Goal: Book appointment/travel/reservation: Book appointment/travel/reservation

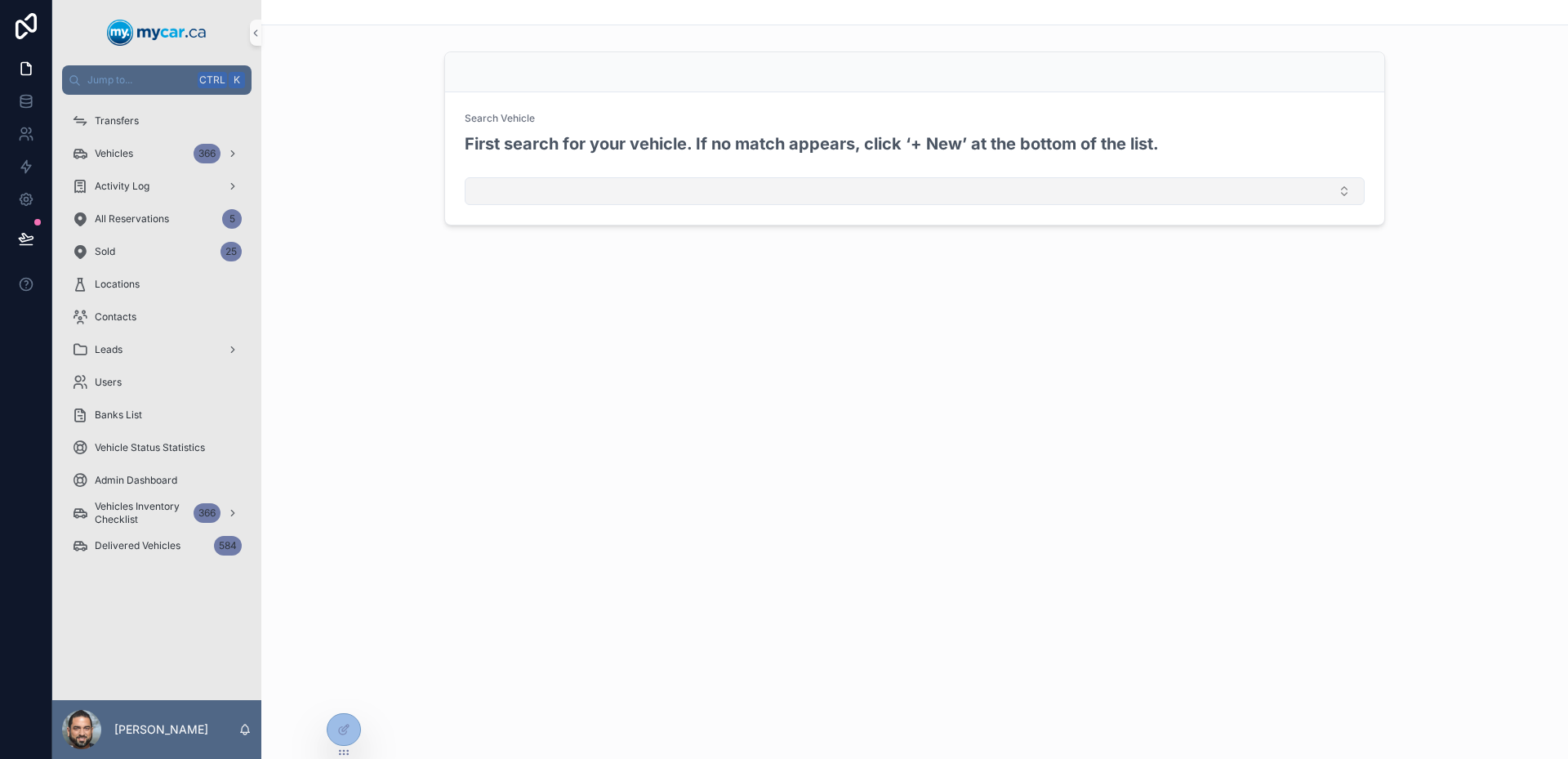
click at [647, 197] on button "Select Button" at bounding box center [915, 191] width 900 height 28
click at [650, 127] on div "Search Vehicle" at bounding box center [915, 122] width 900 height 20
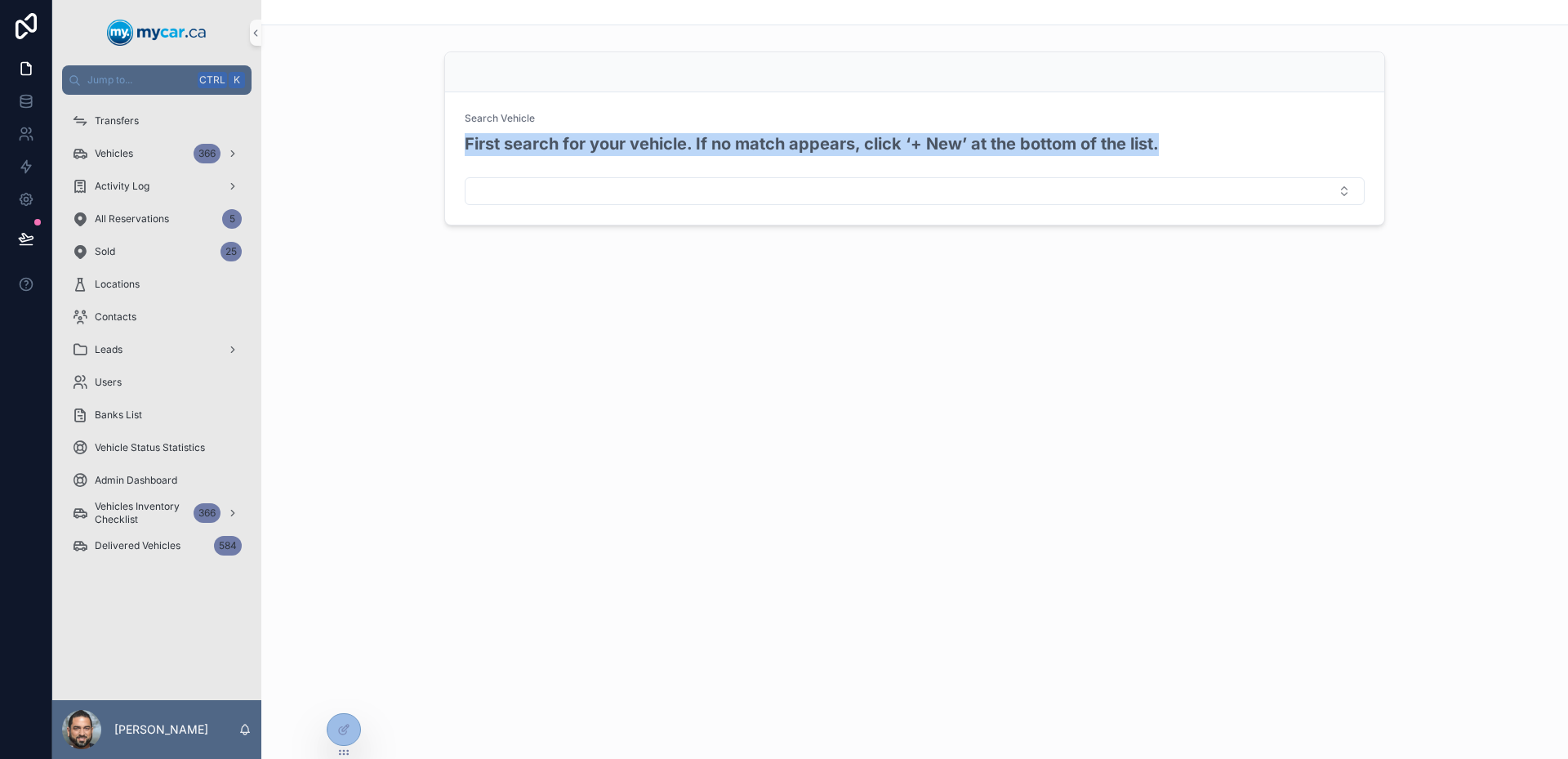
drag, startPoint x: 650, startPoint y: 127, endPoint x: 1175, endPoint y: 145, distance: 525.3
click at [1175, 145] on div "Search Vehicle First search for your vehicle. If no match appears, click ‘+ New…" at bounding box center [915, 141] width 900 height 59
click at [1175, 145] on div "First search for your vehicle. If no match appears, click ‘+ New’ at the bottom…" at bounding box center [915, 152] width 900 height 39
drag, startPoint x: 1175, startPoint y: 145, endPoint x: 486, endPoint y: 125, distance: 689.3
click at [486, 125] on div "Search Vehicle First search for your vehicle. If no match appears, click ‘+ New…" at bounding box center [915, 141] width 900 height 59
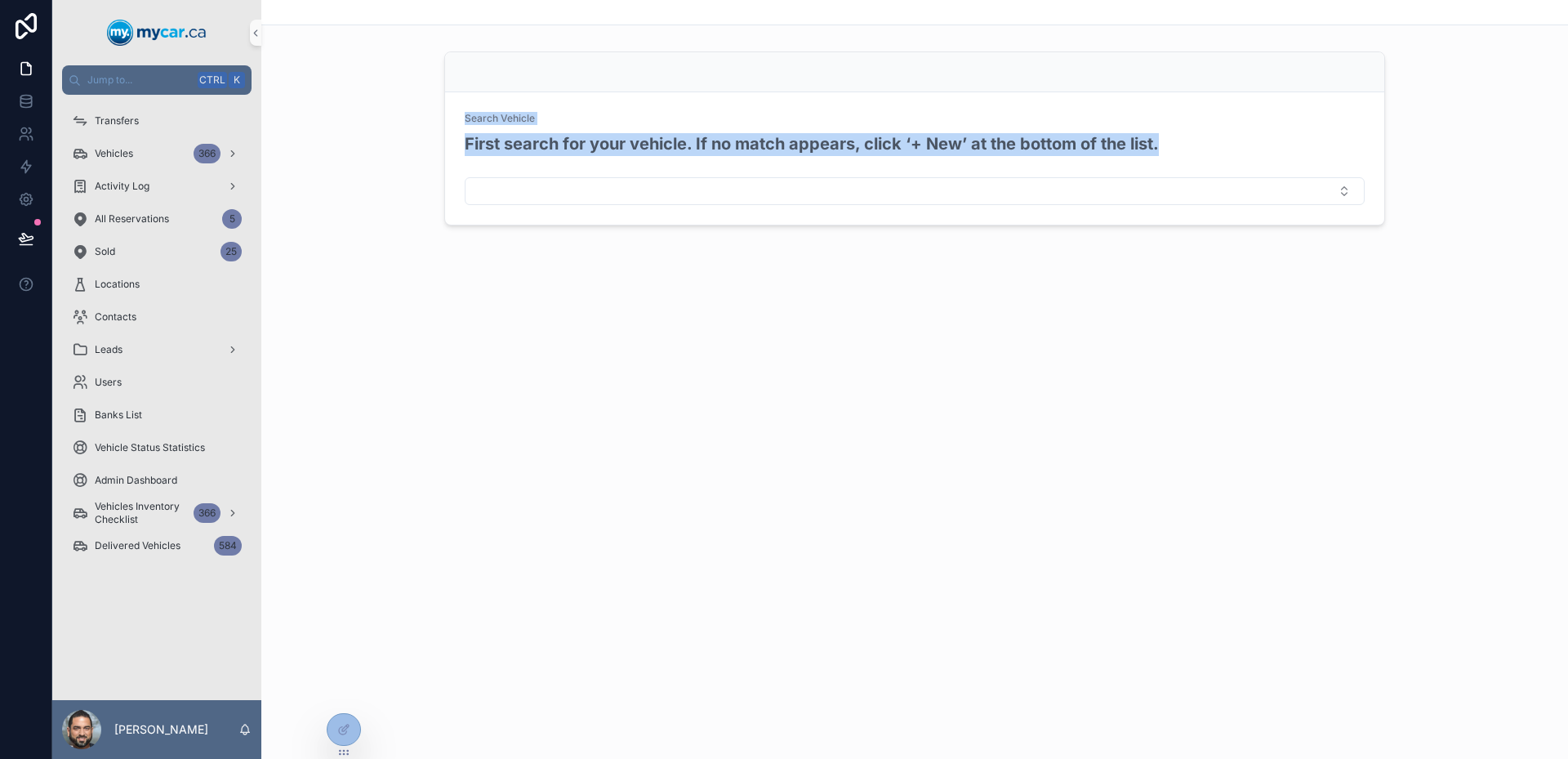
click at [486, 125] on div "Search Vehicle" at bounding box center [915, 122] width 900 height 20
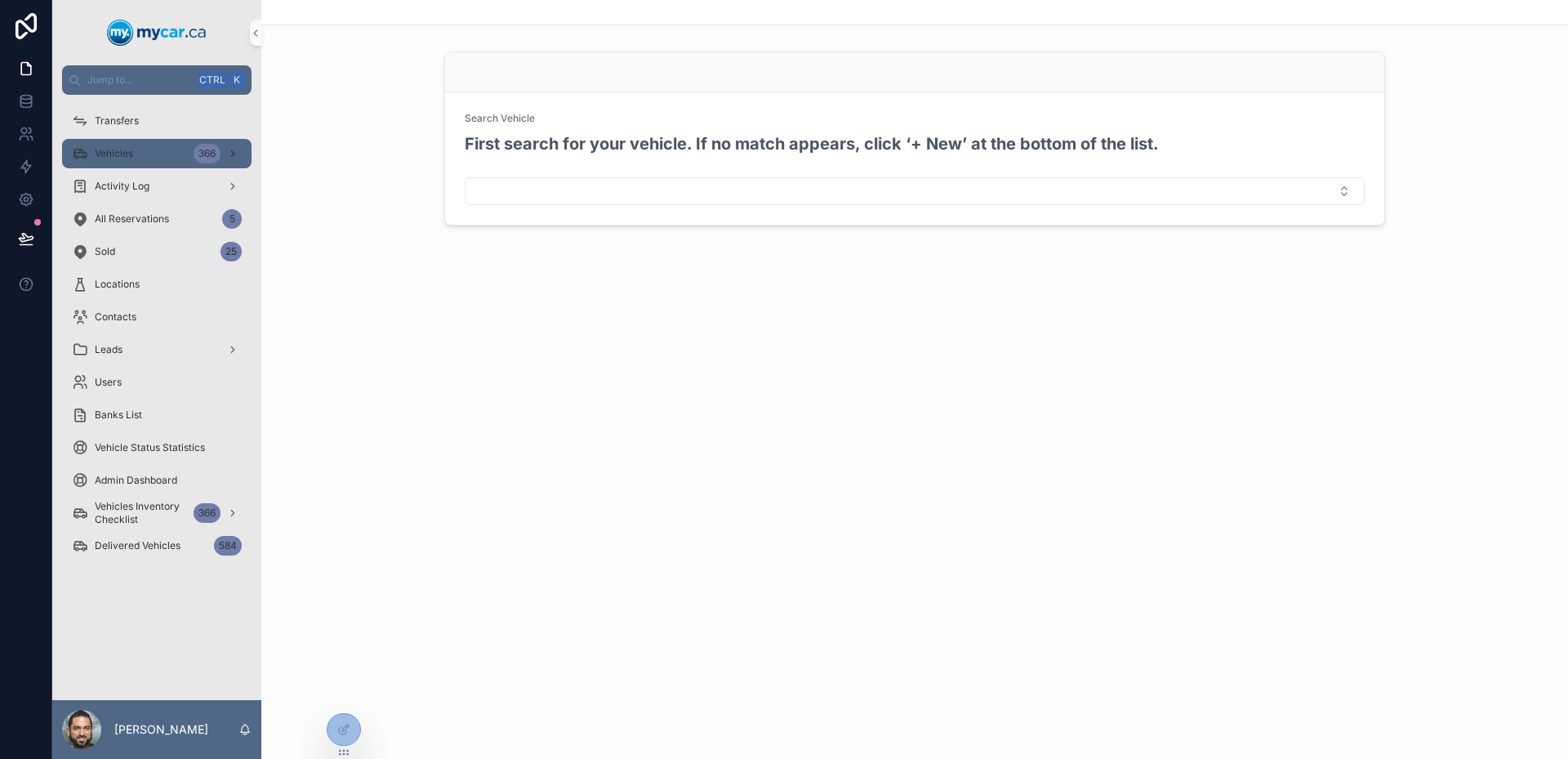
click at [132, 151] on span "Vehicles" at bounding box center [113, 153] width 38 height 13
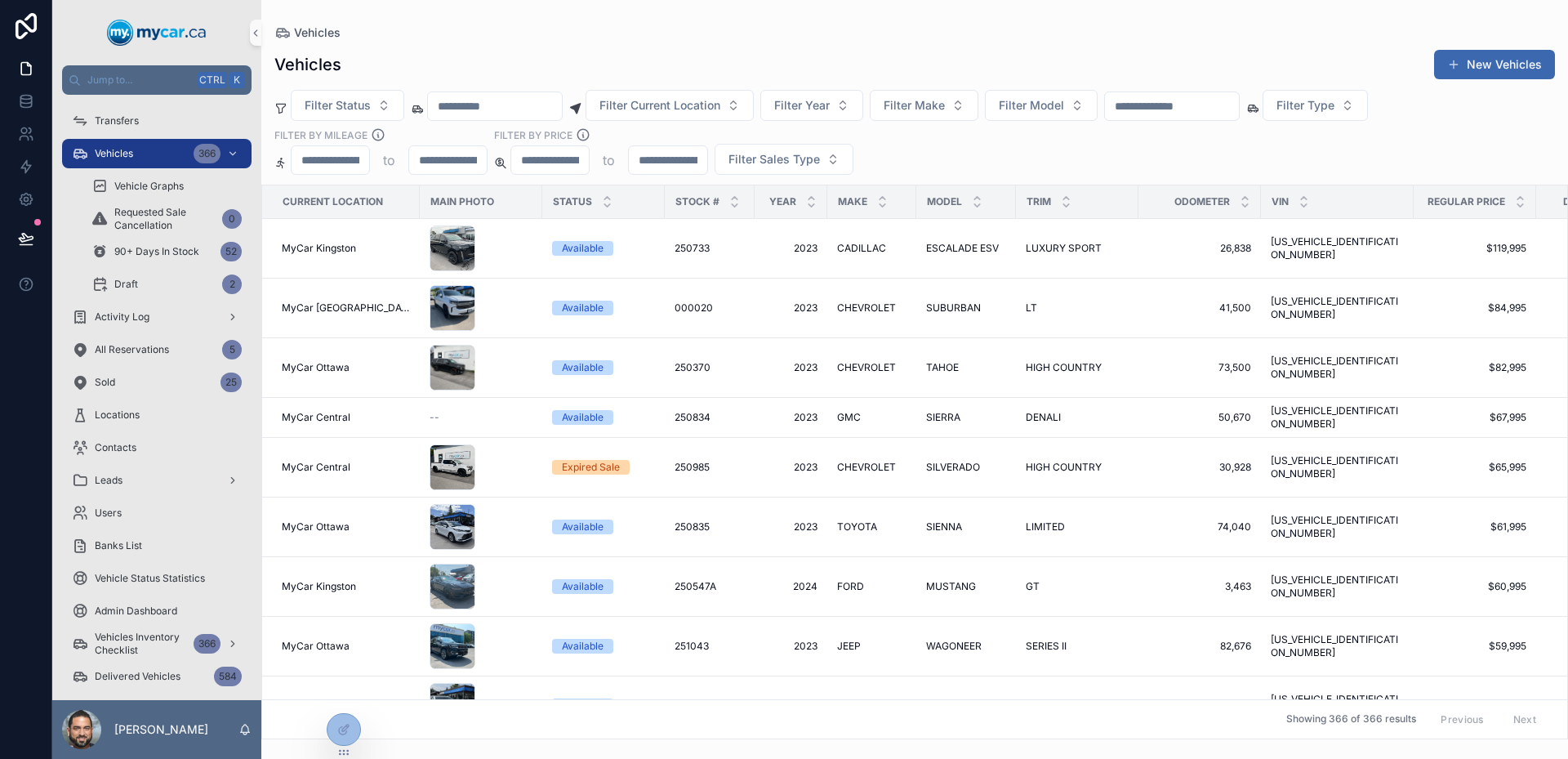
click at [1268, 152] on div "Filter Status Filter Current Location Filter Year Filter Make Filter Model Filt…" at bounding box center [914, 132] width 1307 height 85
click at [1181, 115] on input "scrollable content" at bounding box center [1171, 106] width 134 height 22
type input "******"
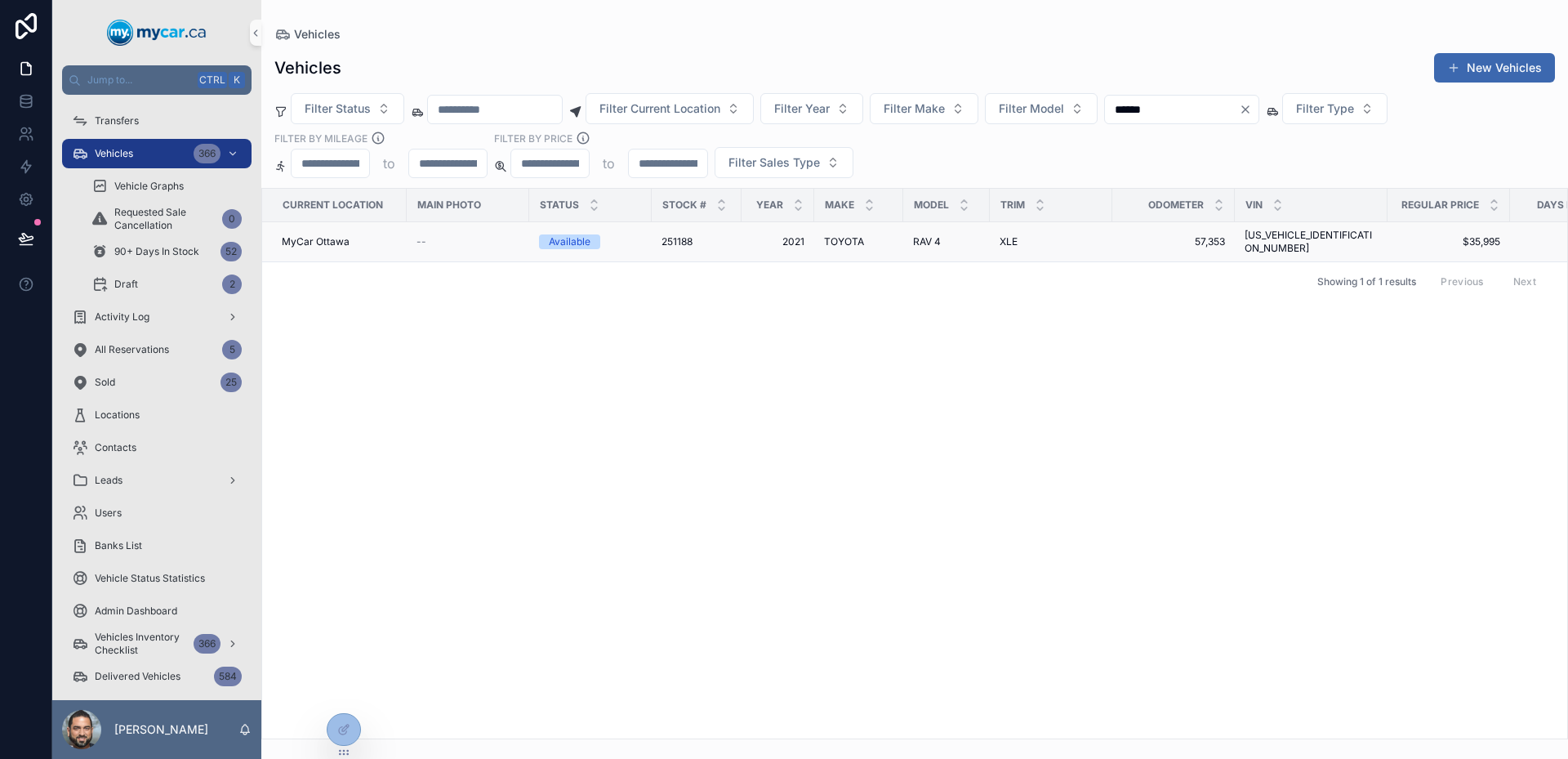
click at [518, 235] on div "--" at bounding box center [468, 241] width 103 height 13
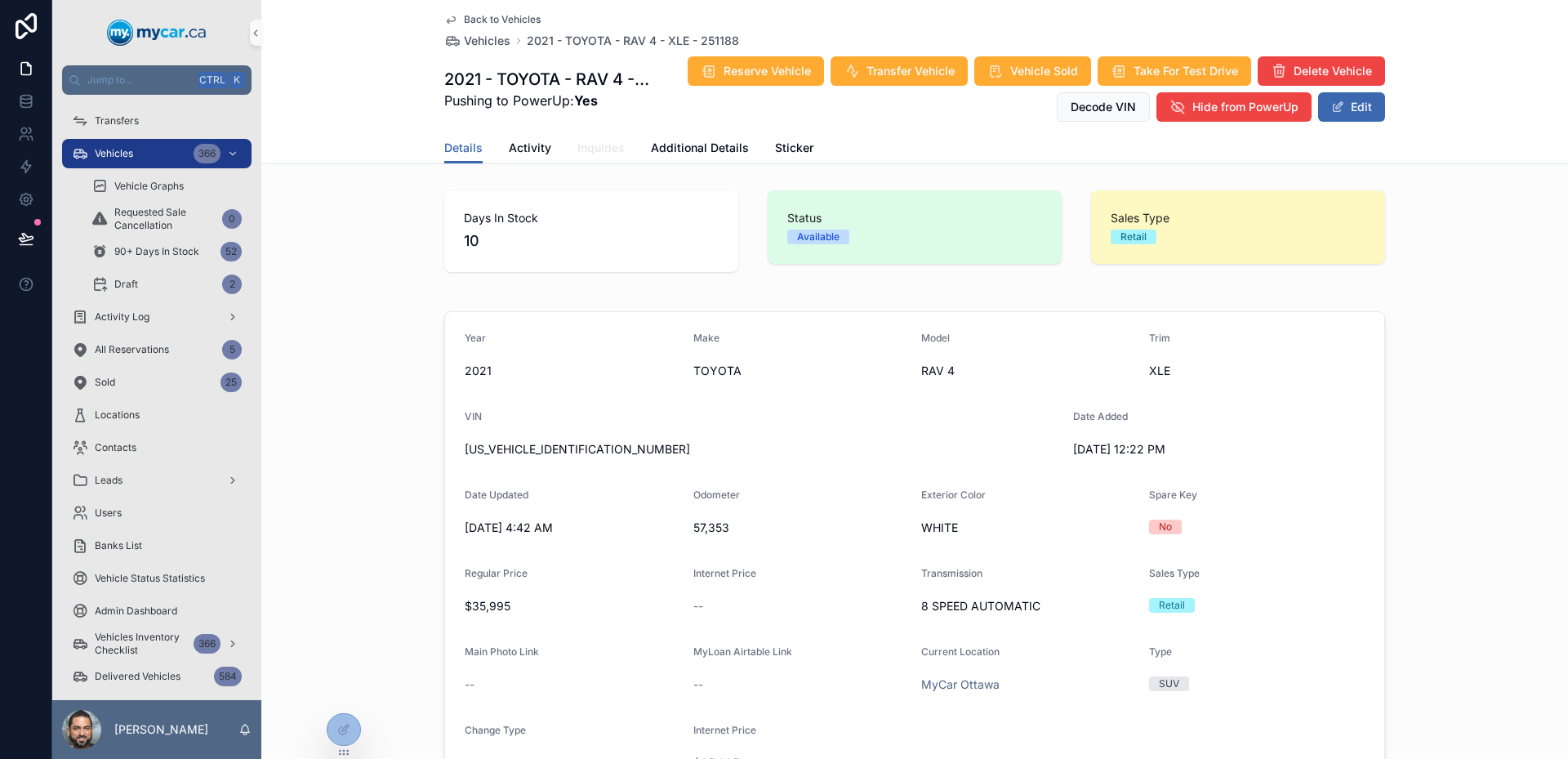
click at [596, 155] on link "Inquiries" at bounding box center [601, 149] width 48 height 33
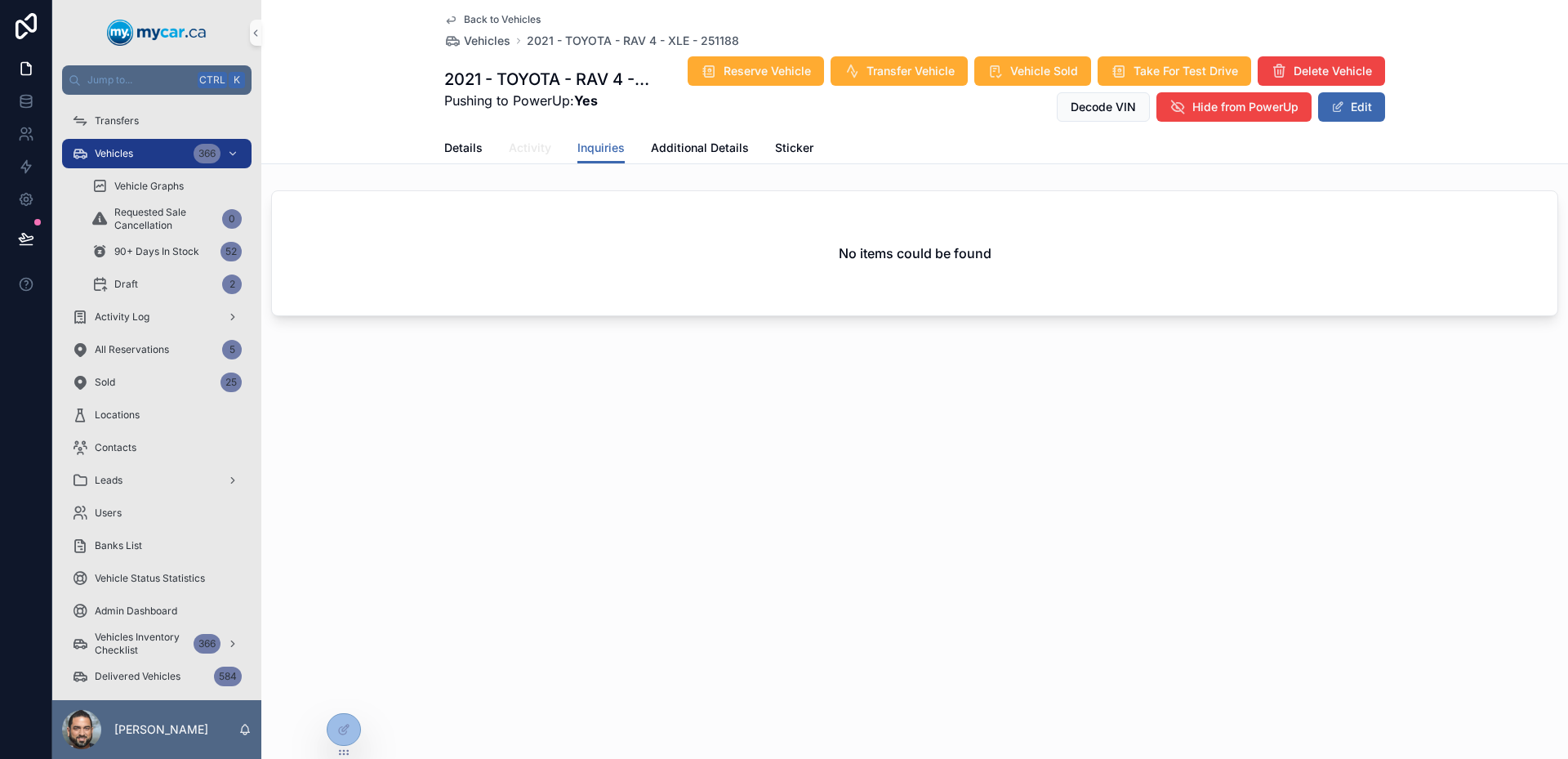
click at [532, 153] on span "Activity" at bounding box center [530, 147] width 42 height 16
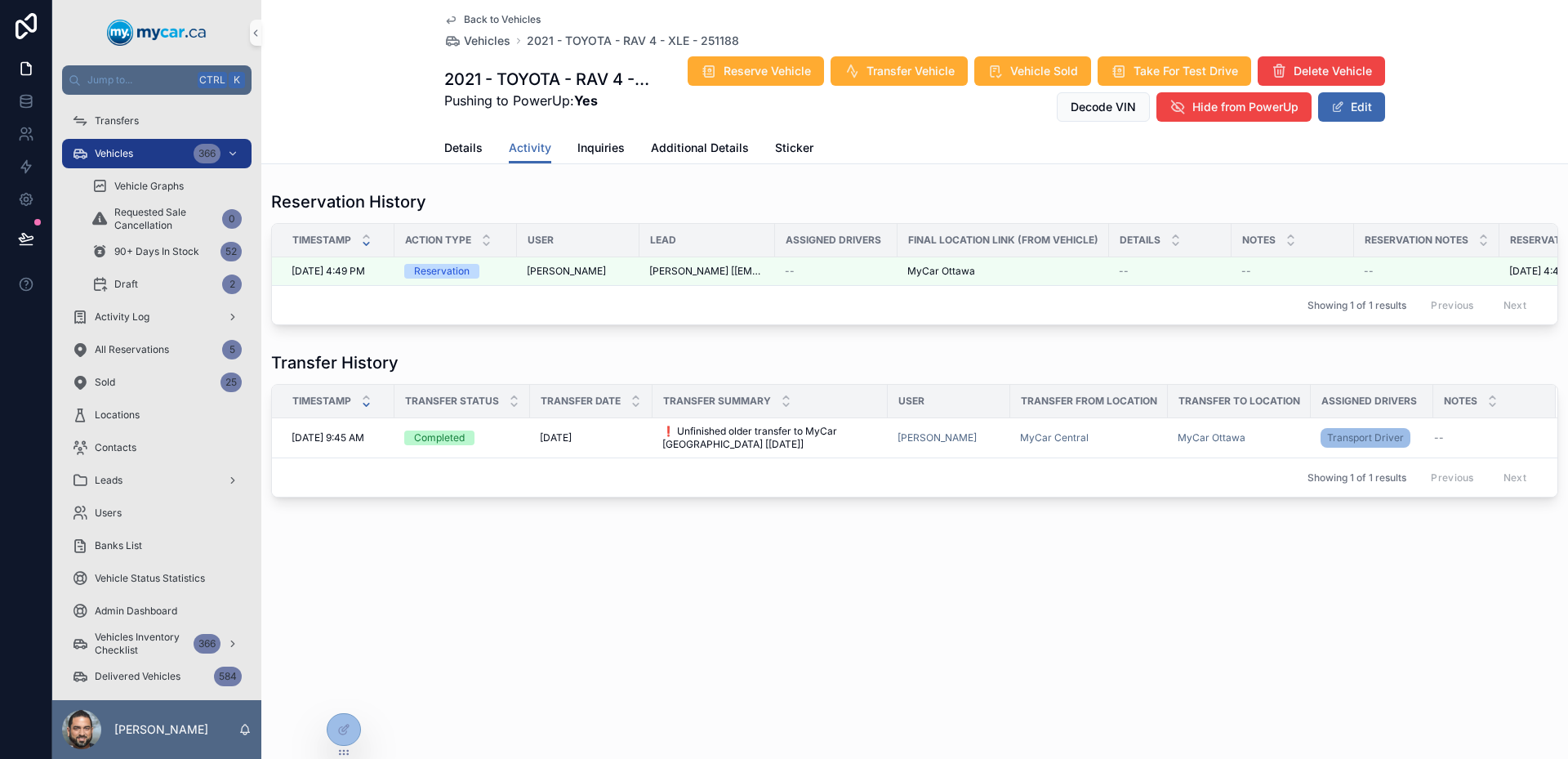
click at [1292, 684] on div "Back to Vehicles Vehicles 2021 - TOYOTA - RAV 4 - XLE - 251188 2021 - TOYOTA - …" at bounding box center [914, 379] width 1307 height 759
click at [834, 609] on div "Back to Vehicles Vehicles 2021 - TOYOTA - RAV 4 - XLE - 251188 2021 - TOYOTA - …" at bounding box center [914, 304] width 1307 height 609
click at [766, 63] on span "Reserve Vehicle" at bounding box center [767, 70] width 87 height 16
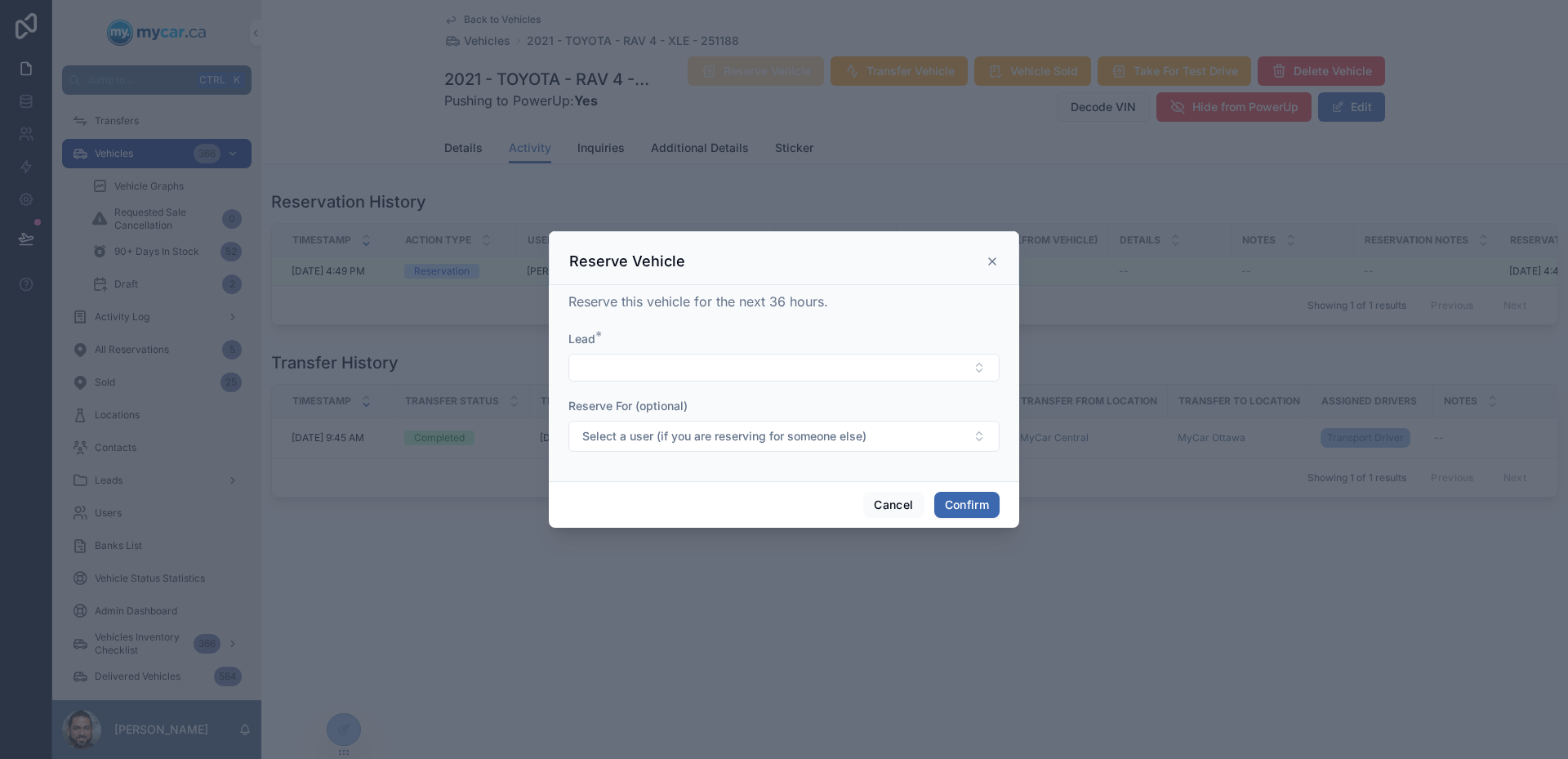
click at [874, 606] on div at bounding box center [784, 379] width 1568 height 759
drag, startPoint x: 993, startPoint y: 258, endPoint x: 731, endPoint y: 477, distance: 341.5
click at [994, 258] on icon at bounding box center [993, 261] width 13 height 13
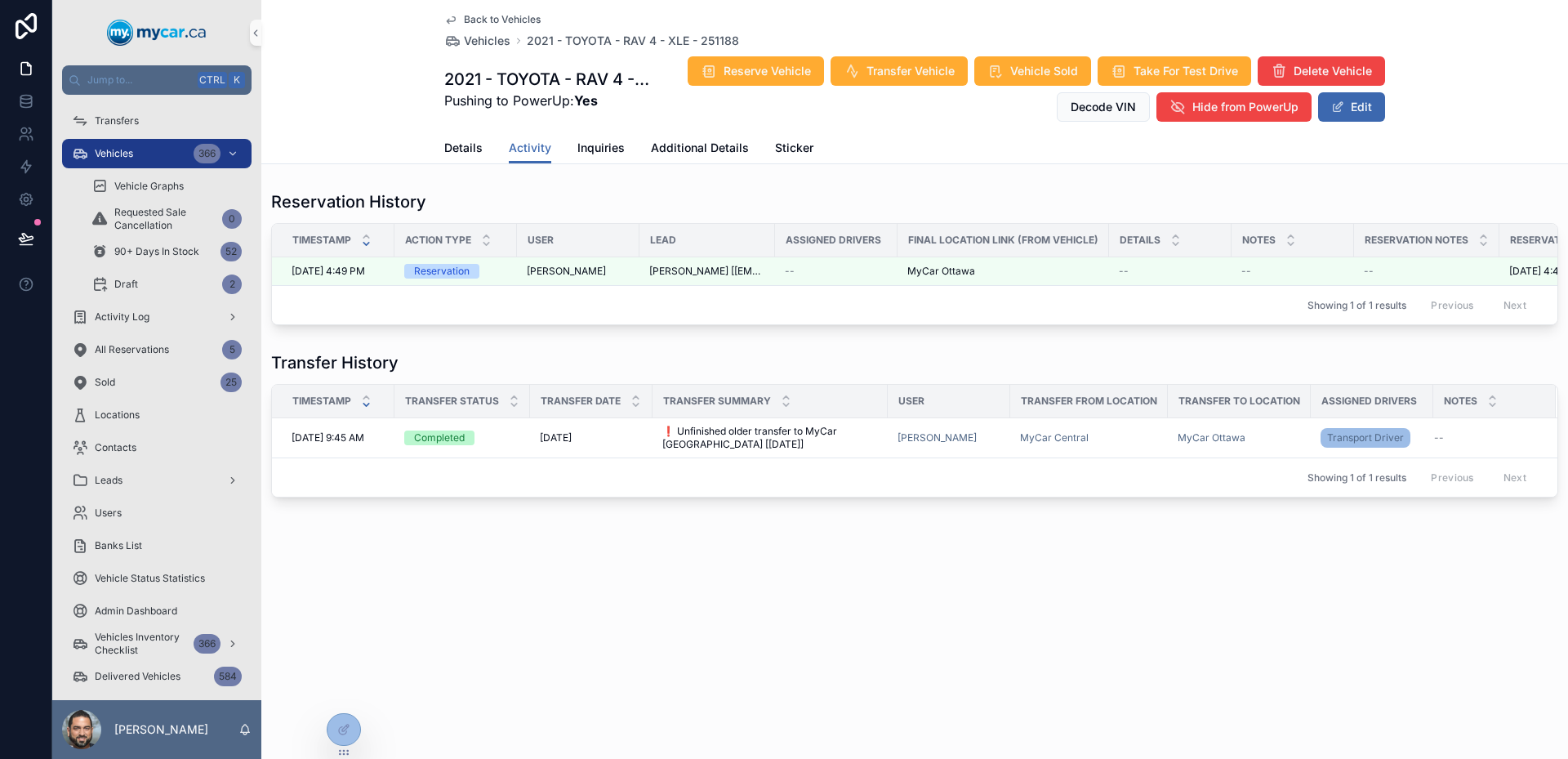
click at [345, 701] on div "Back to Vehicles Vehicles 2021 - TOYOTA - RAV 4 - XLE - 251188 2021 - TOYOTA - …" at bounding box center [914, 379] width 1307 height 759
click at [355, 692] on div at bounding box center [344, 694] width 26 height 26
click at [348, 693] on icon at bounding box center [347, 692] width 2 height 4
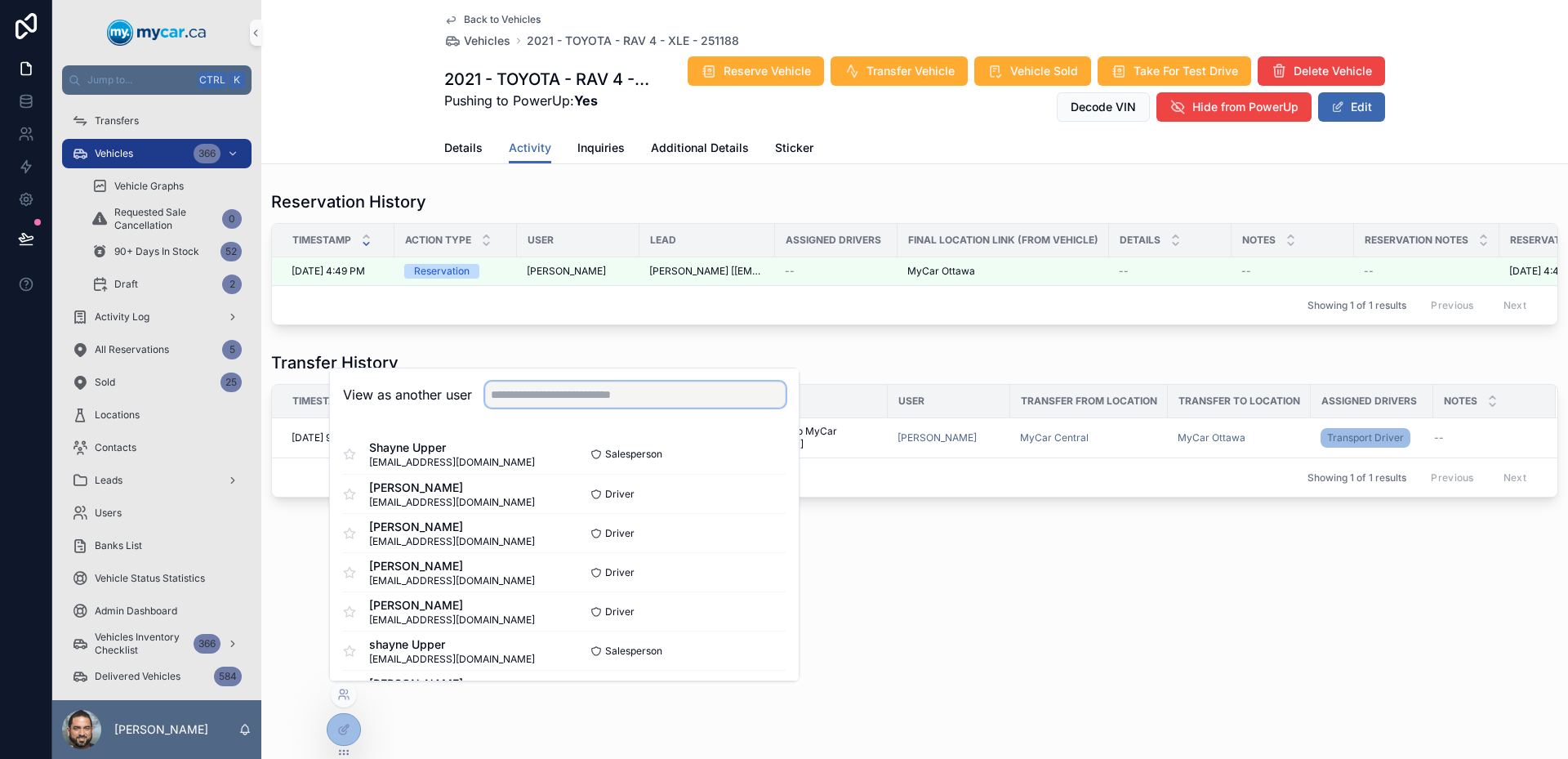
click at [621, 399] on input "text" at bounding box center [635, 395] width 300 height 26
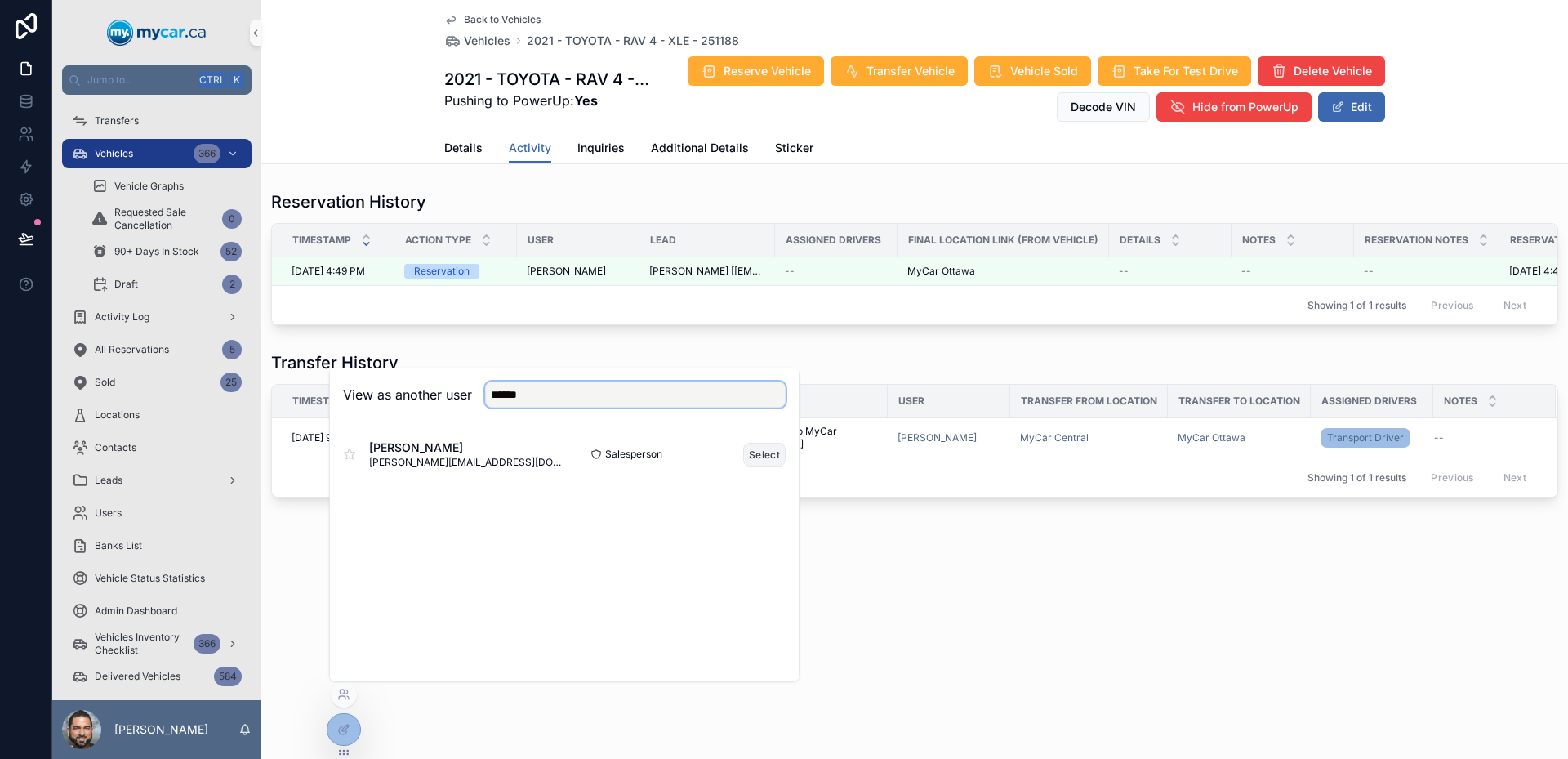
type input "******"
click at [762, 456] on button "Select" at bounding box center [764, 454] width 42 height 23
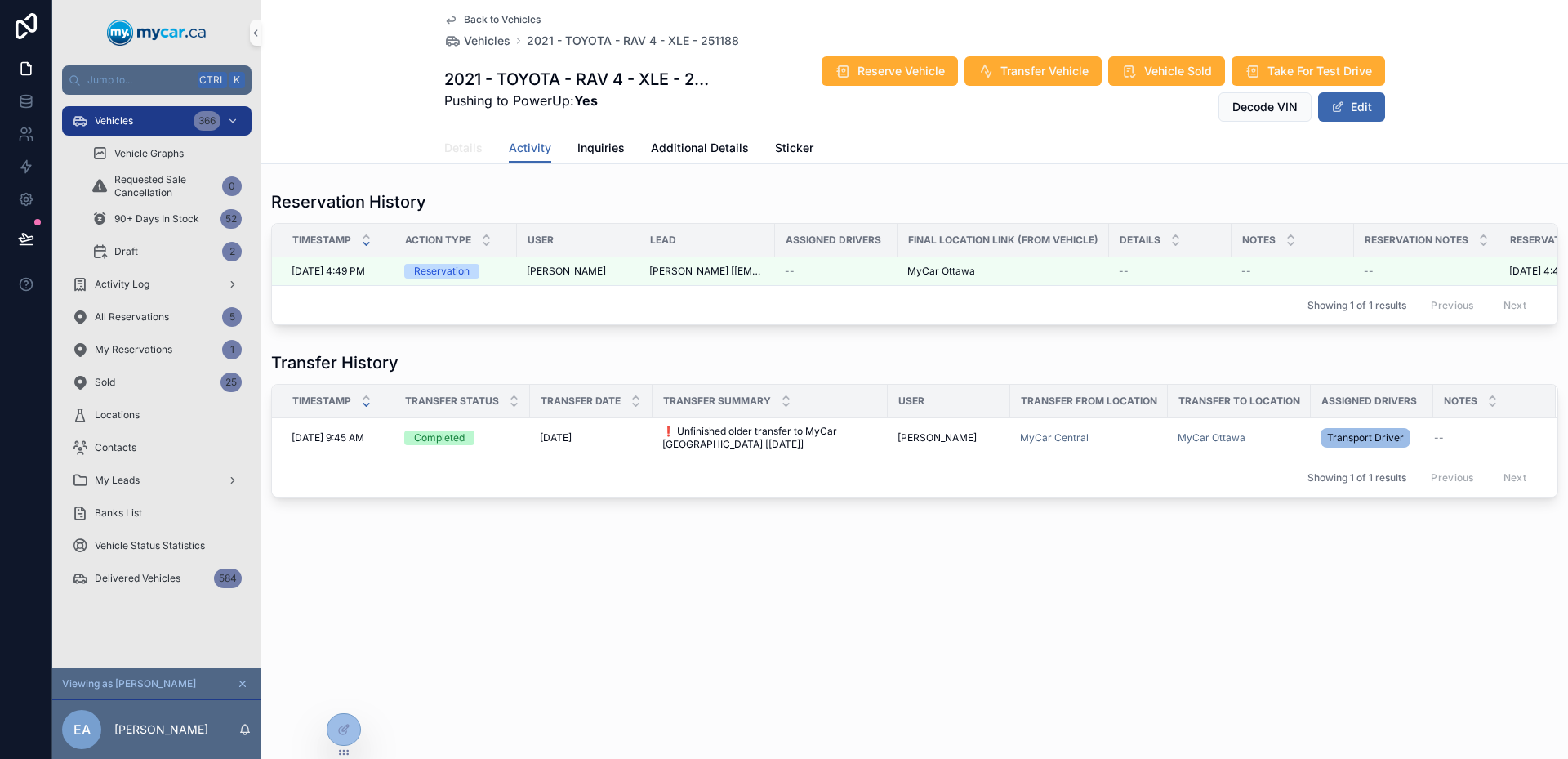
click at [455, 153] on span "Details" at bounding box center [463, 147] width 38 height 16
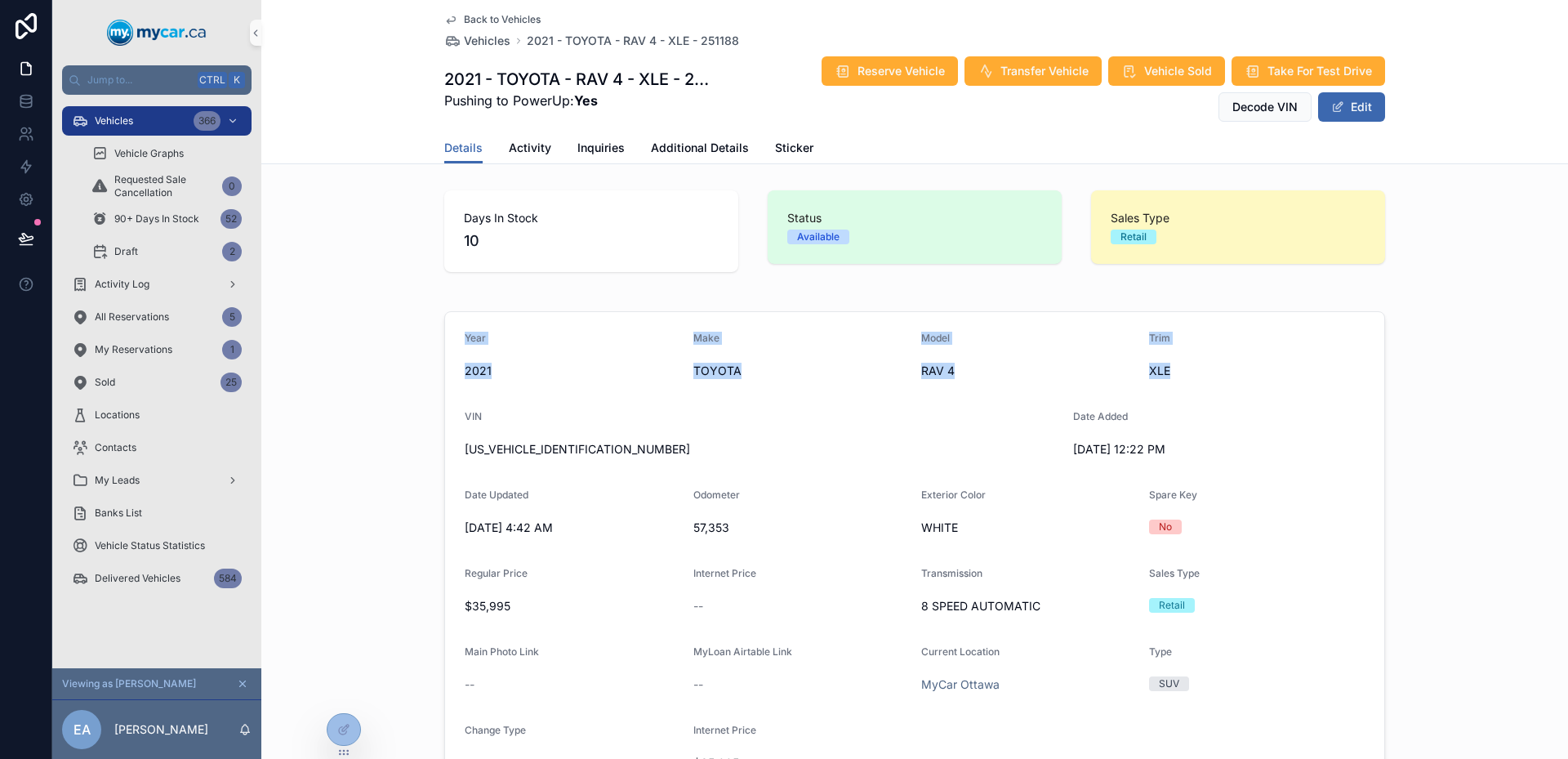
drag, startPoint x: 1182, startPoint y: 374, endPoint x: 459, endPoint y: 333, distance: 724.2
click at [459, 333] on form "Year 2021 Make TOYOTA Model RAV 4 Trim XLE VIN 2T3R1RFV1MC205034 Date Added 8/2…" at bounding box center [915, 554] width 939 height 484
click at [465, 333] on span "Year" at bounding box center [475, 338] width 22 height 12
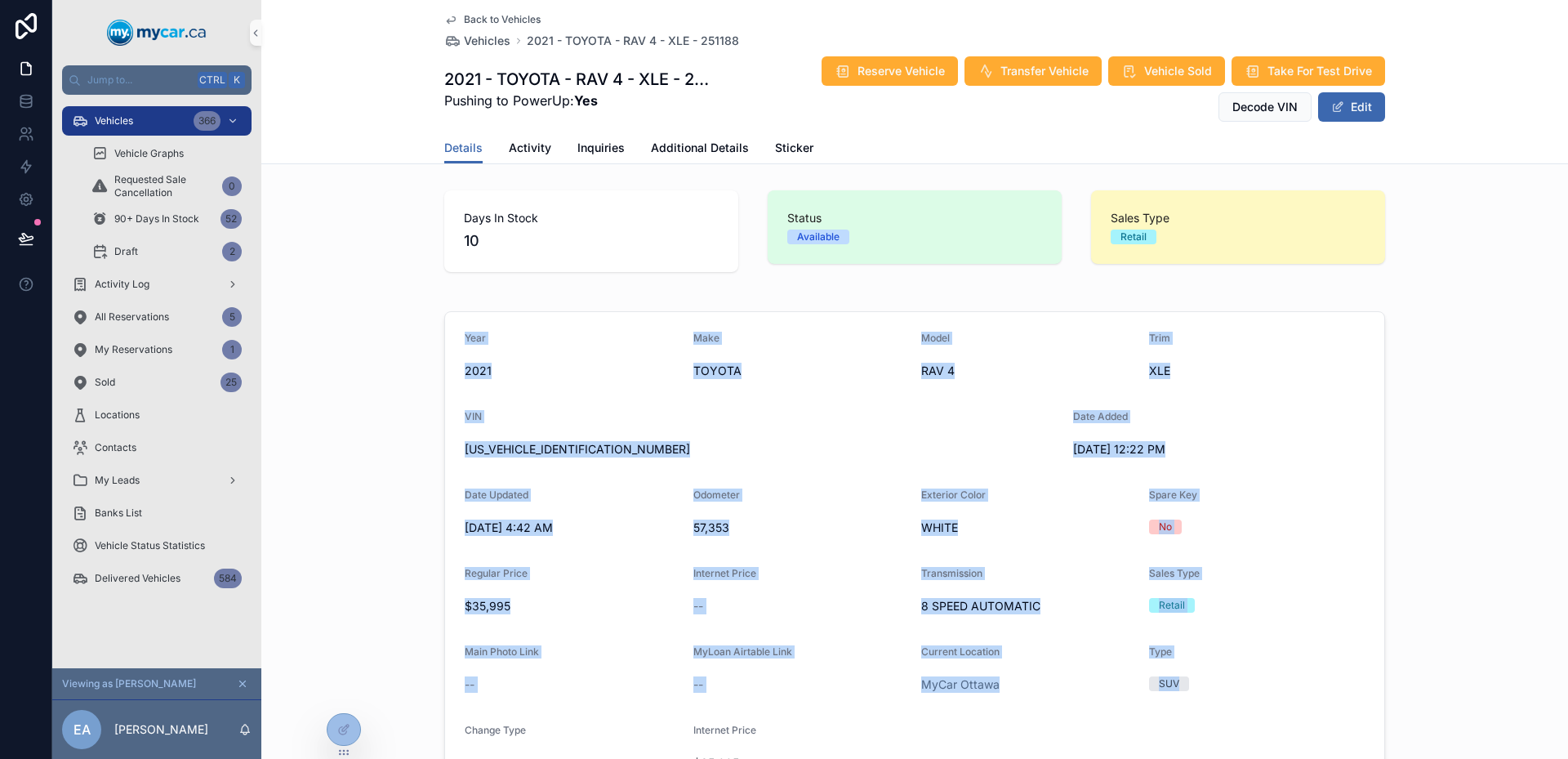
drag, startPoint x: 459, startPoint y: 333, endPoint x: 1246, endPoint y: 679, distance: 859.7
click at [1246, 679] on form "Year 2021 Make TOYOTA Model RAV 4 Trim XLE VIN 2T3R1RFV1MC205034 Date Added 8/2…" at bounding box center [915, 554] width 939 height 484
click at [1246, 679] on div "SUV" at bounding box center [1257, 684] width 216 height 15
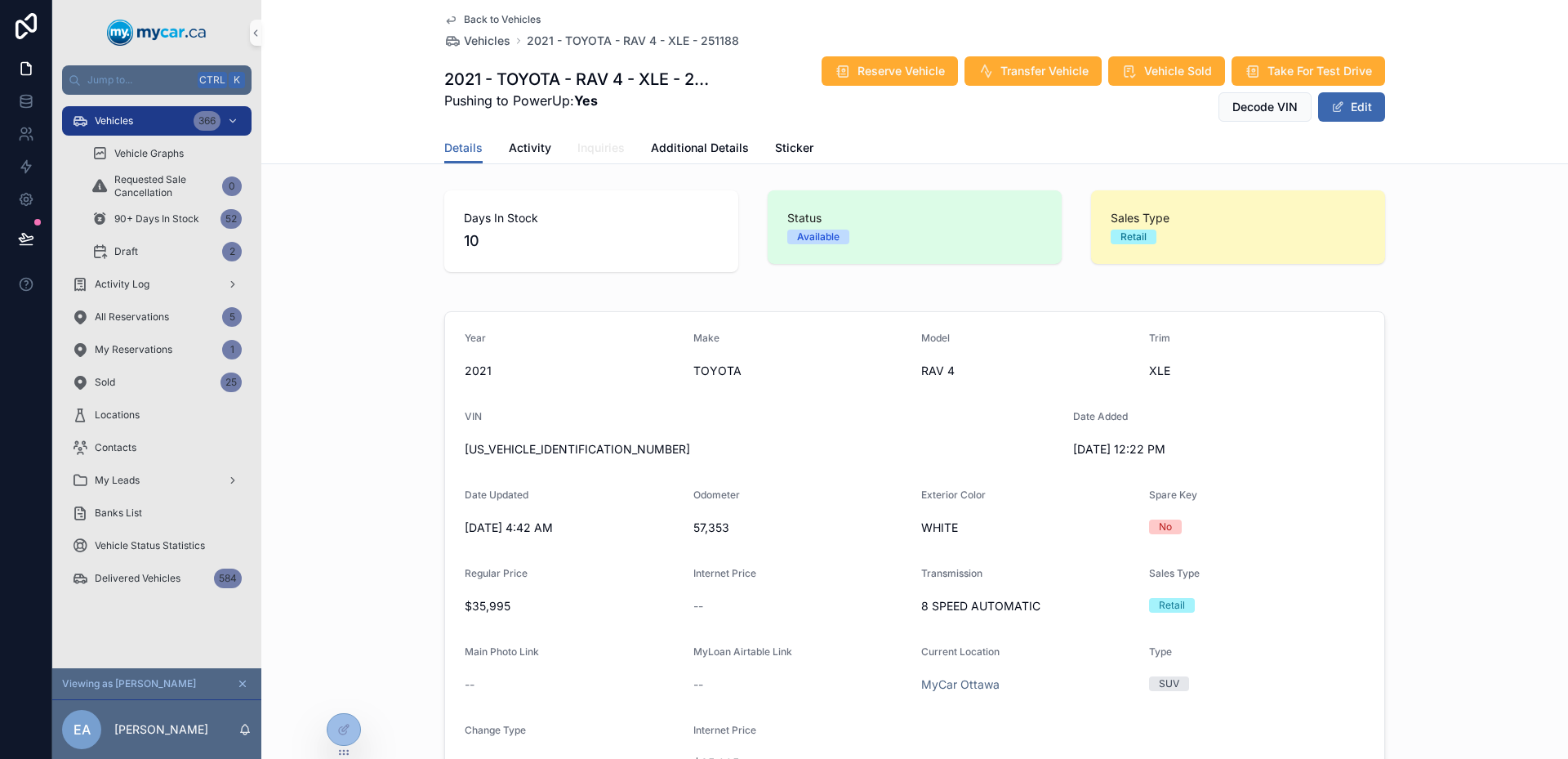
click at [583, 149] on span "Inquiries" at bounding box center [601, 147] width 48 height 16
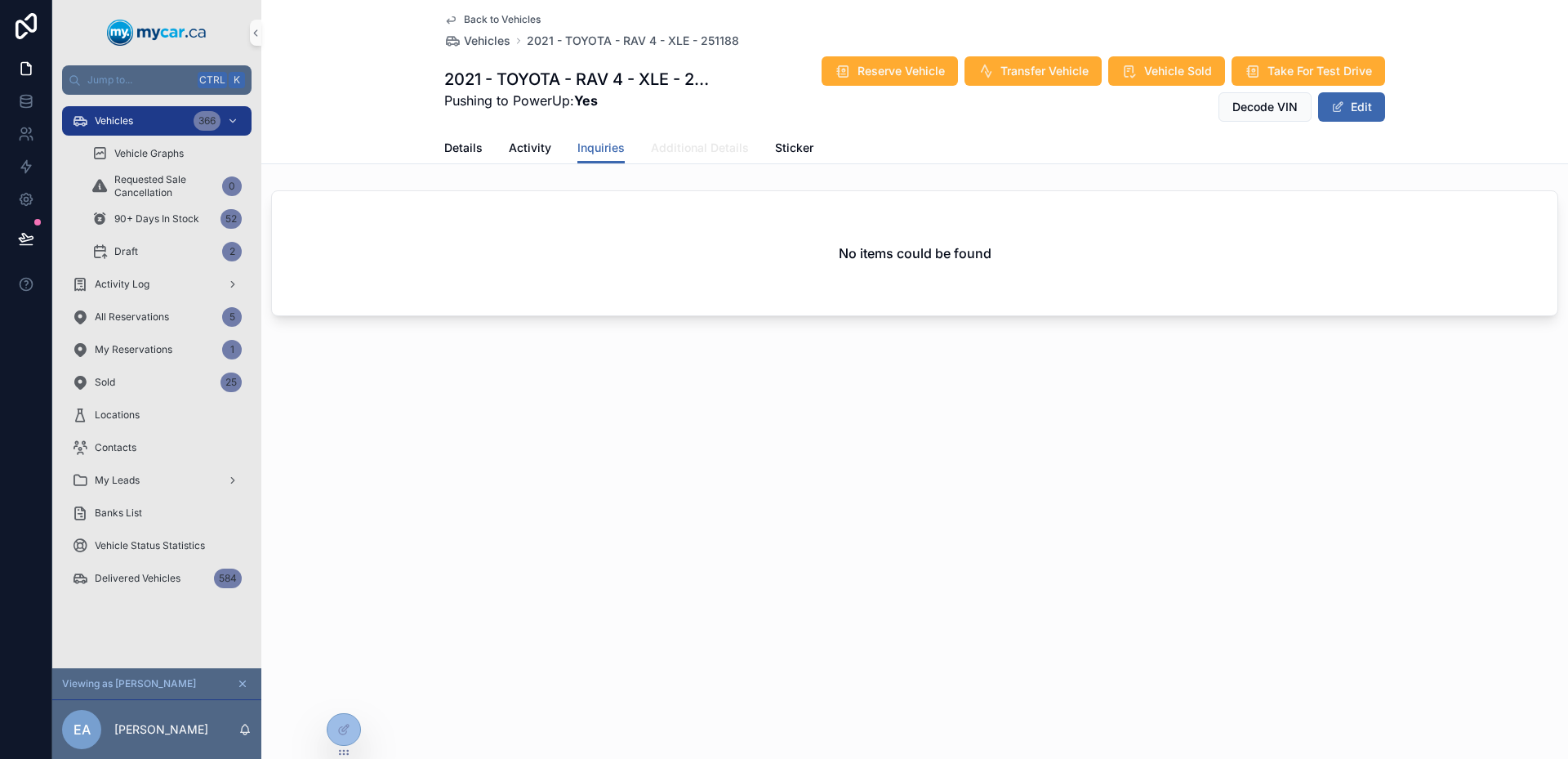
click at [704, 163] on link "Additional Details" at bounding box center [700, 149] width 98 height 33
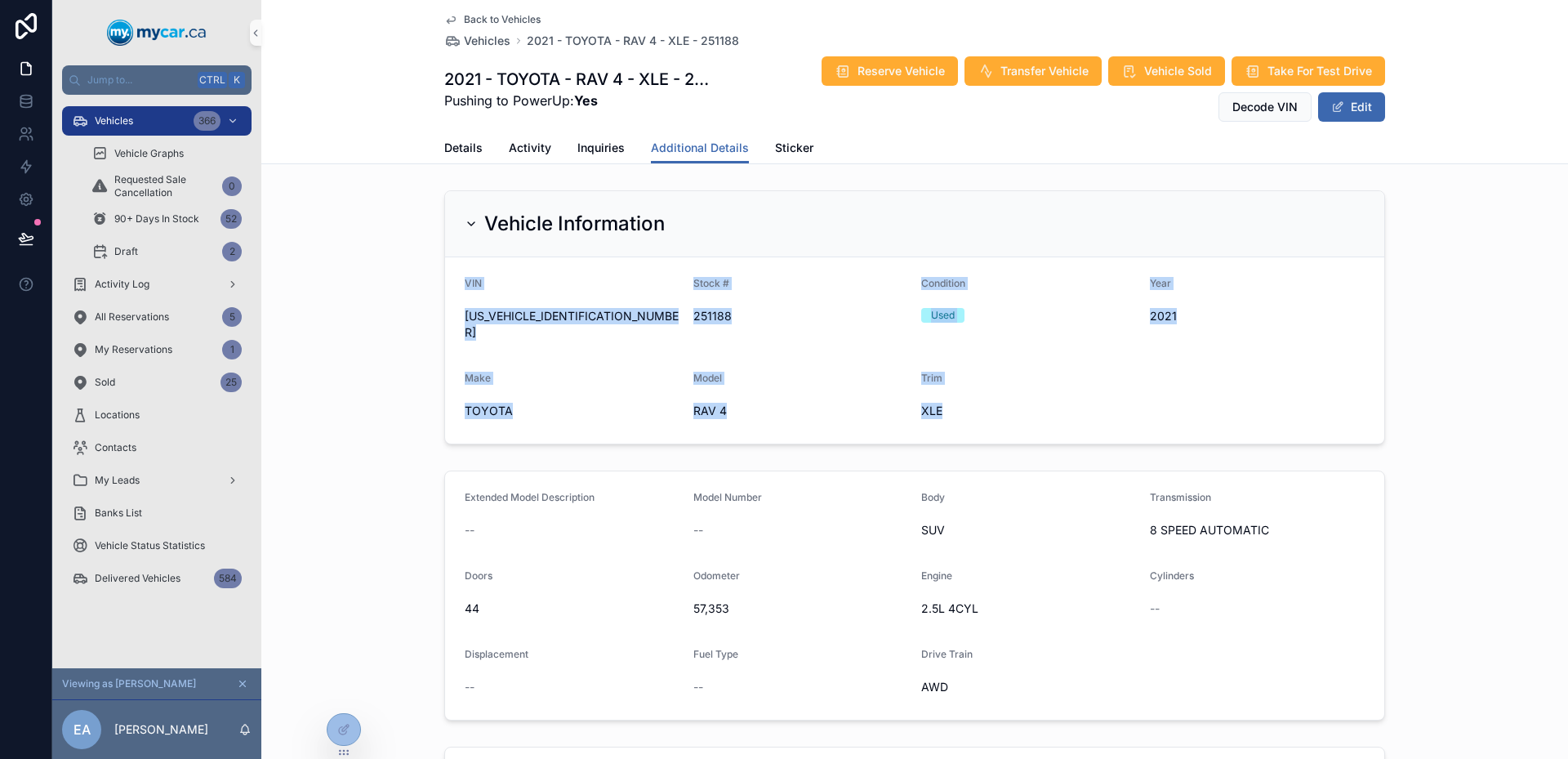
drag, startPoint x: 1107, startPoint y: 407, endPoint x: 364, endPoint y: 259, distance: 757.6
click at [364, 259] on div "Vehicle Information VIN 2T3R1RFV1MC205034 Stock # 251188 Condition Used Year 20…" at bounding box center [914, 317] width 1307 height 268
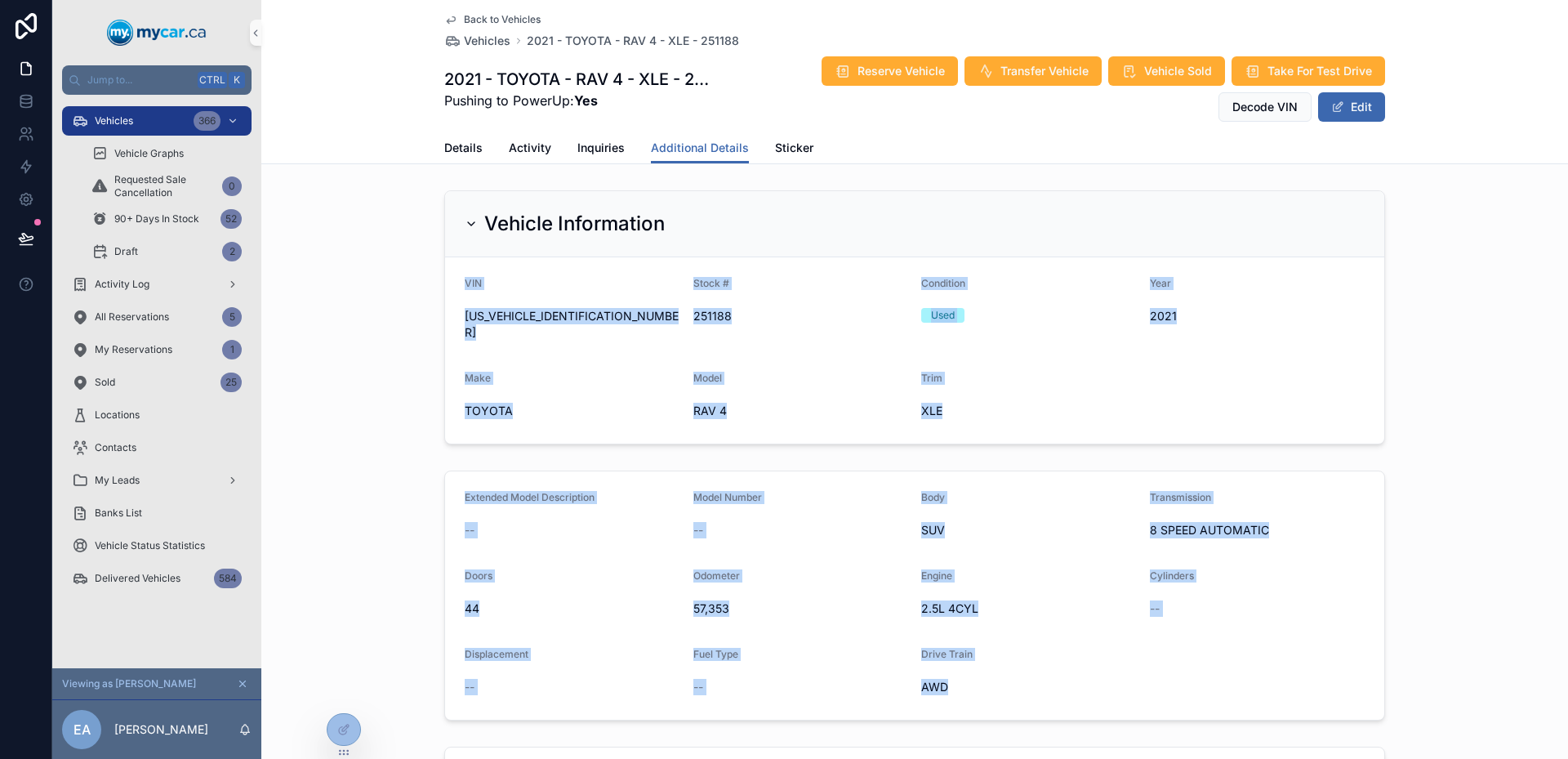
drag, startPoint x: 807, startPoint y: 431, endPoint x: 1184, endPoint y: 663, distance: 442.7
click at [1184, 663] on form "Extended Model Description -- Model Number -- Body SUV Transmission 8 SPEED AUT…" at bounding box center [915, 595] width 939 height 248
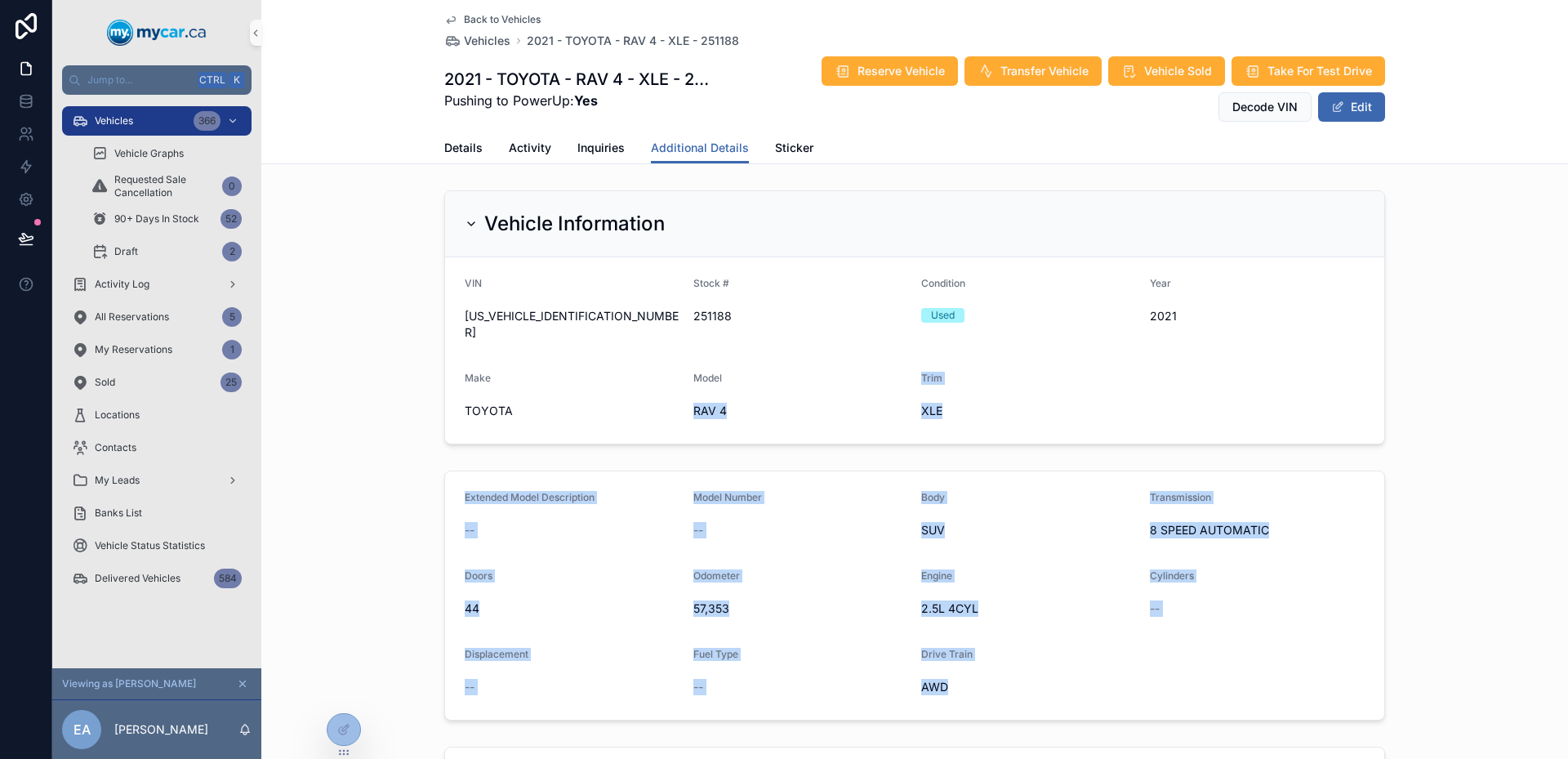
drag, startPoint x: 1184, startPoint y: 663, endPoint x: 788, endPoint y: 326, distance: 520.0
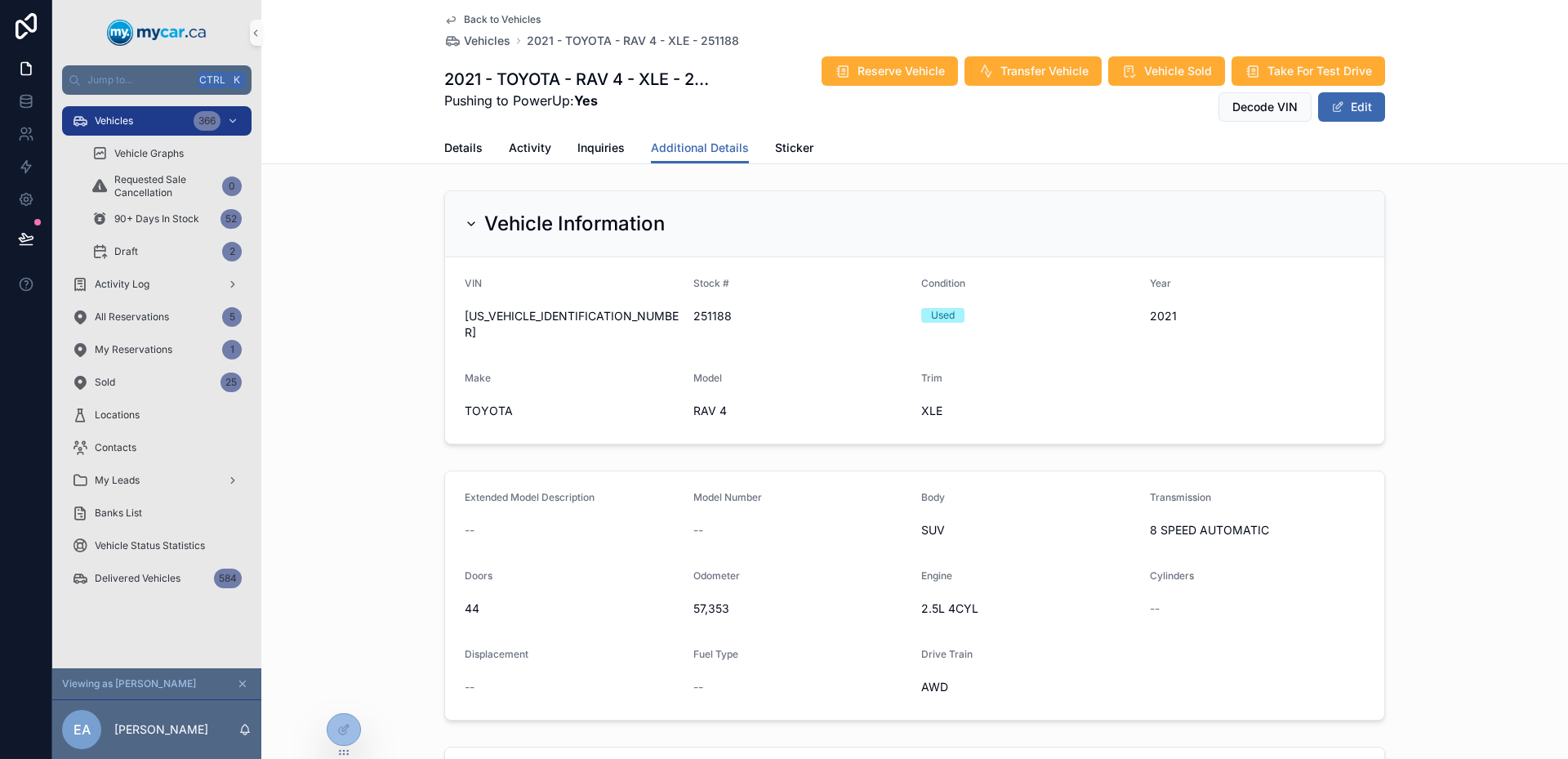
click at [754, 298] on div "Stock # 251188" at bounding box center [801, 311] width 216 height 68
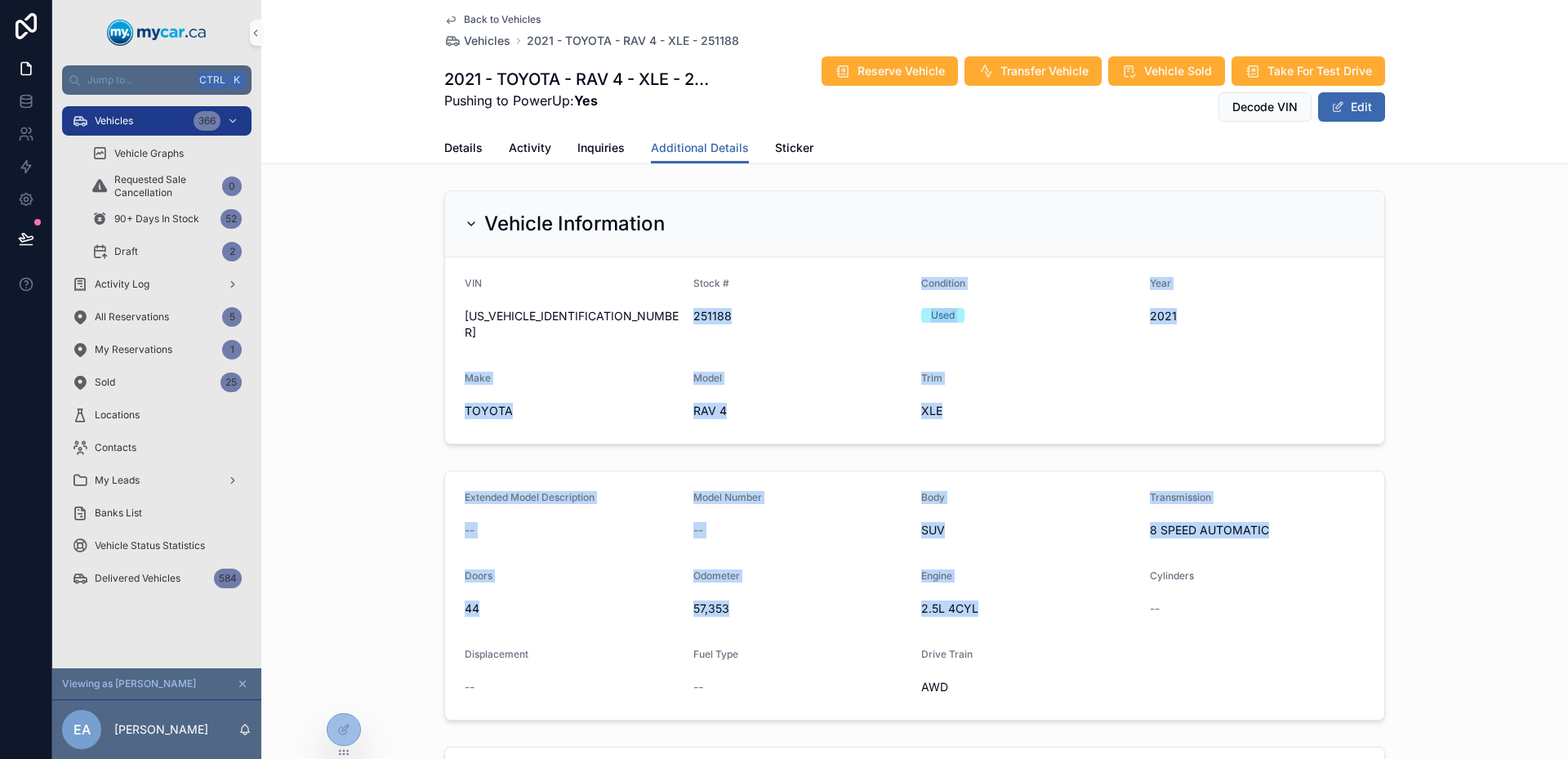
drag, startPoint x: 754, startPoint y: 298, endPoint x: 1125, endPoint y: 597, distance: 476.5
click at [1125, 601] on span "2.5L 4CYL" at bounding box center [1029, 608] width 216 height 16
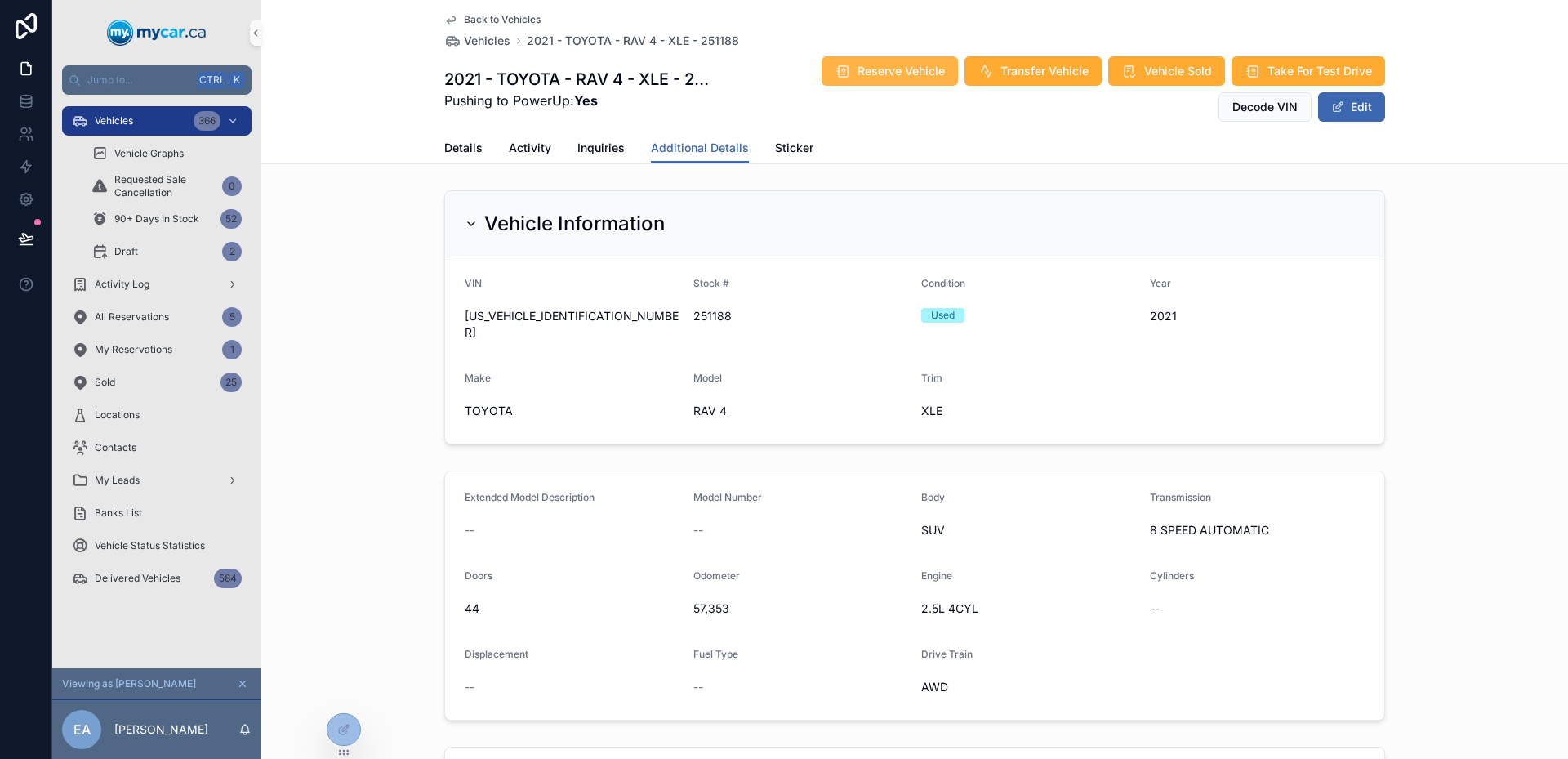
click at [887, 68] on span "Reserve Vehicle" at bounding box center [901, 70] width 87 height 16
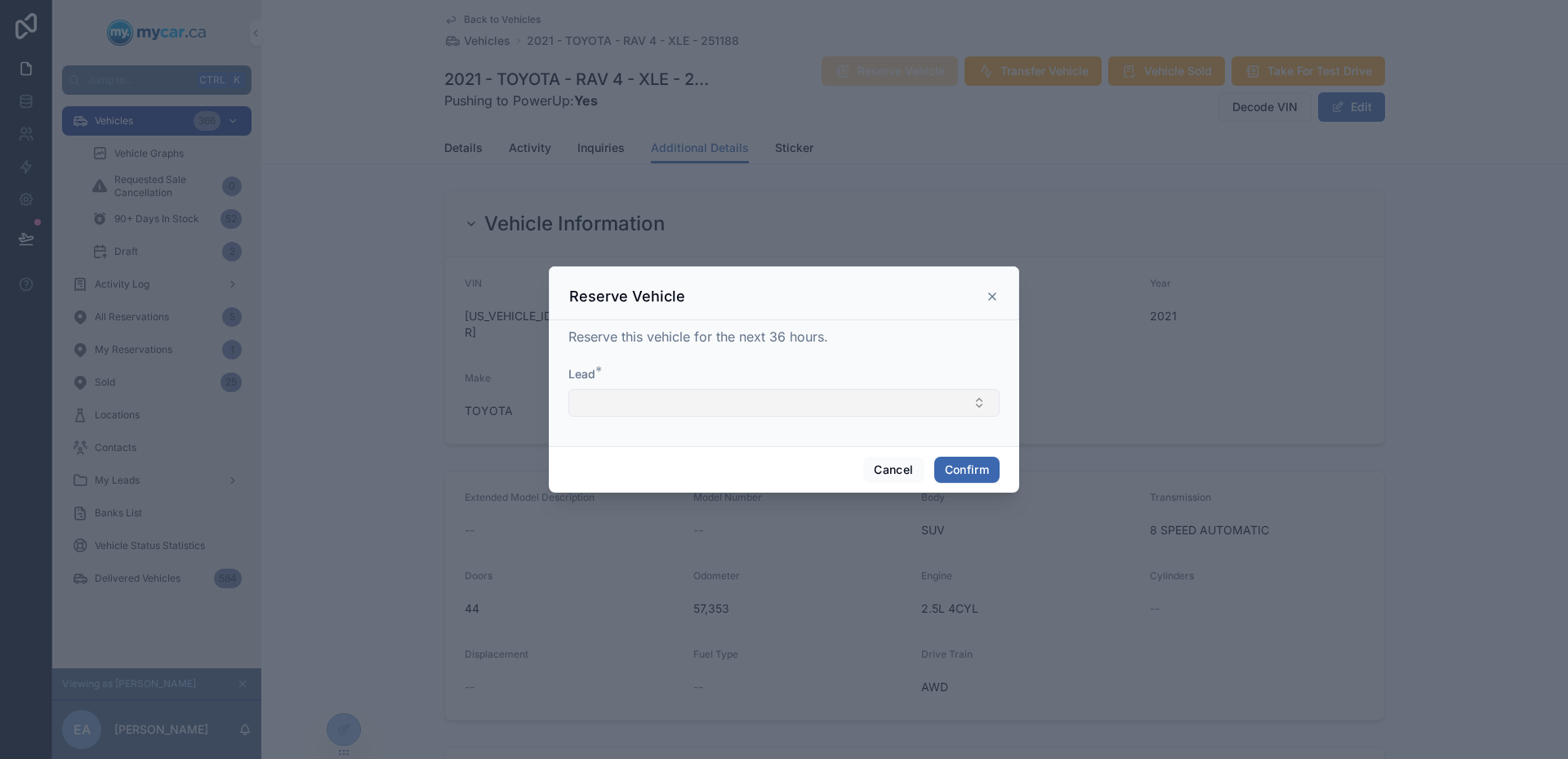
click at [811, 412] on button "Select Button" at bounding box center [784, 403] width 431 height 28
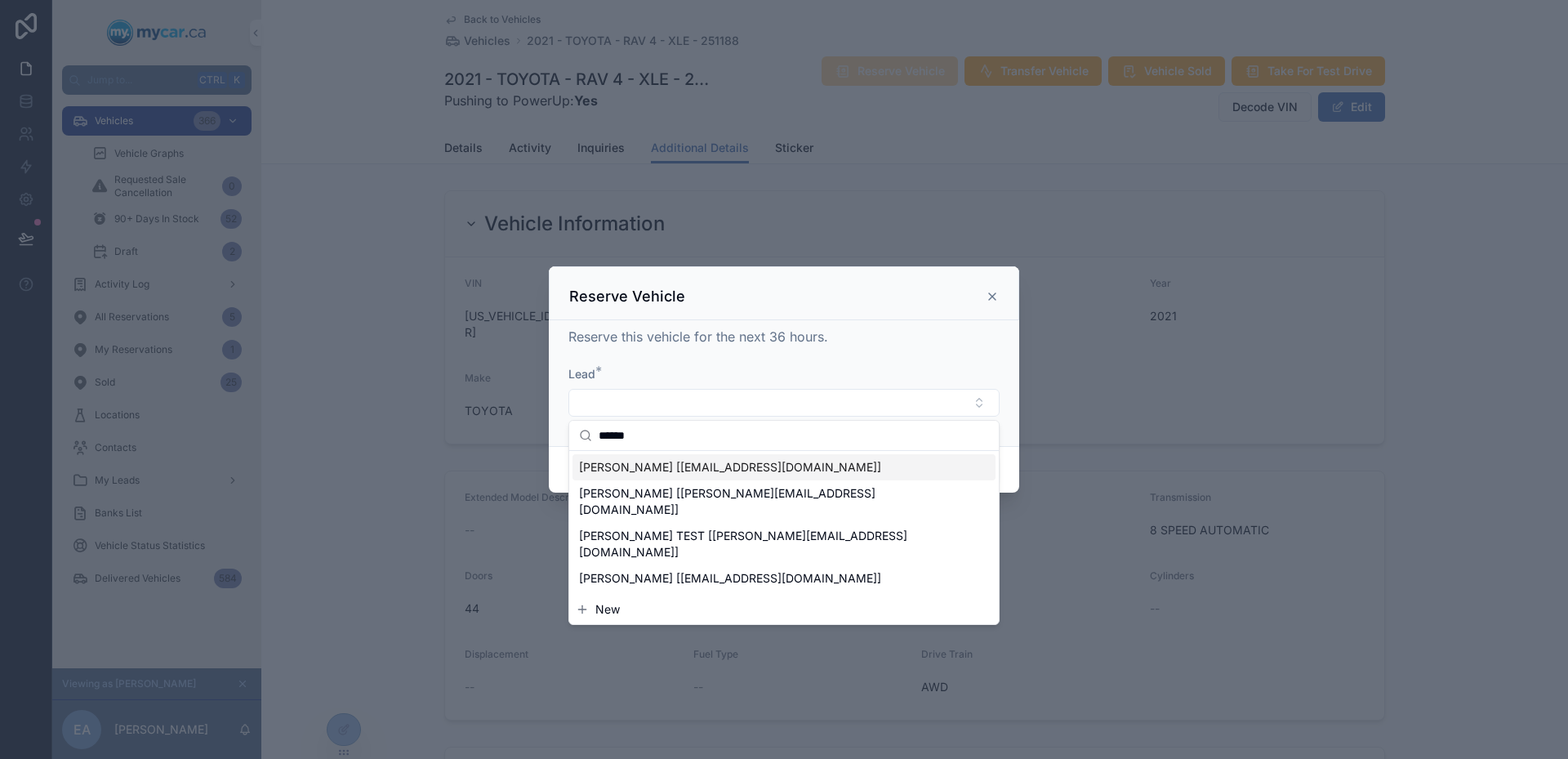
type input "******"
click at [778, 474] on span "EUGENE LING [Eugenelingcu@gmail.com]" at bounding box center [730, 467] width 302 height 16
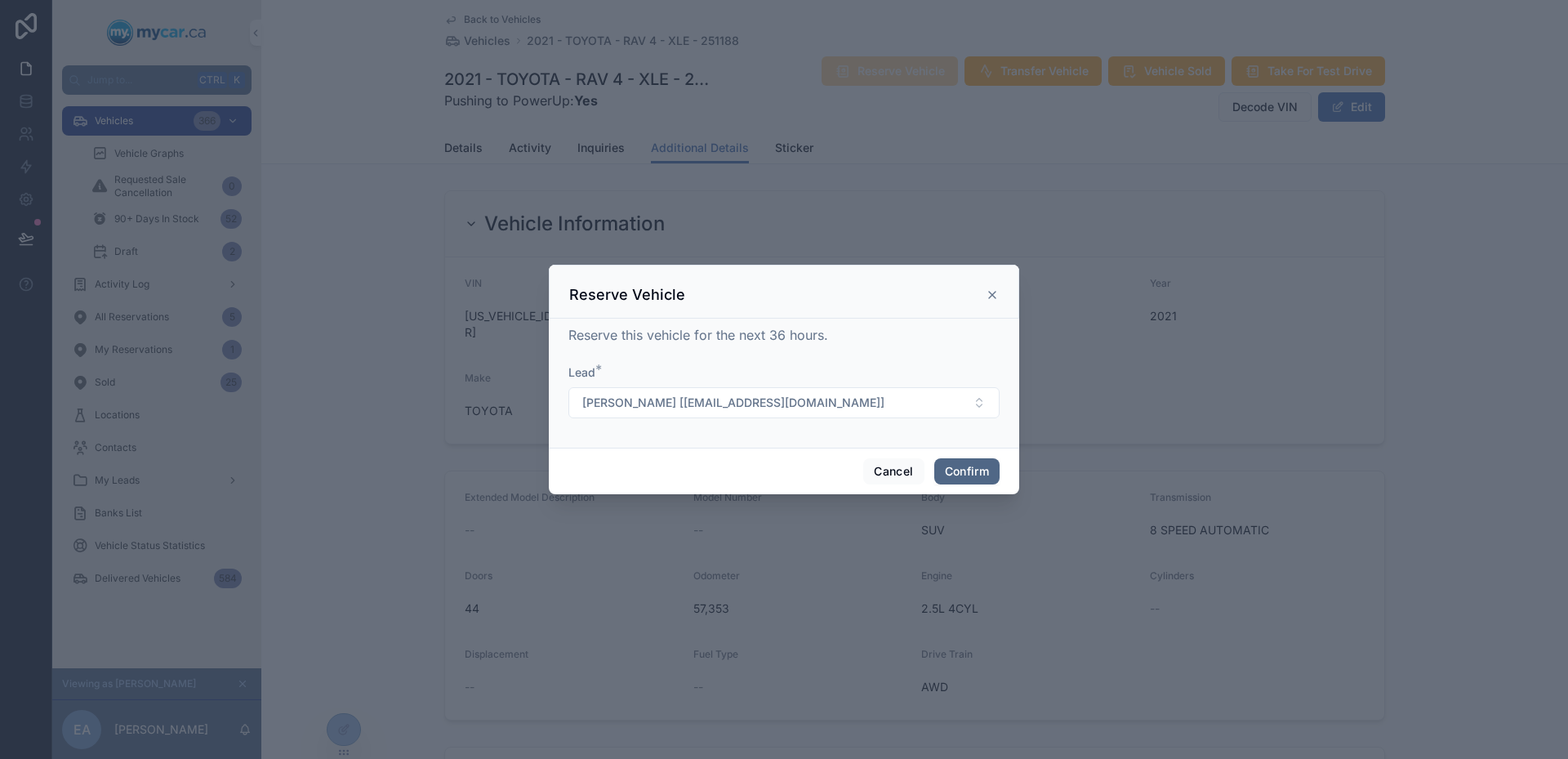
click at [997, 480] on button "Confirm" at bounding box center [967, 472] width 65 height 26
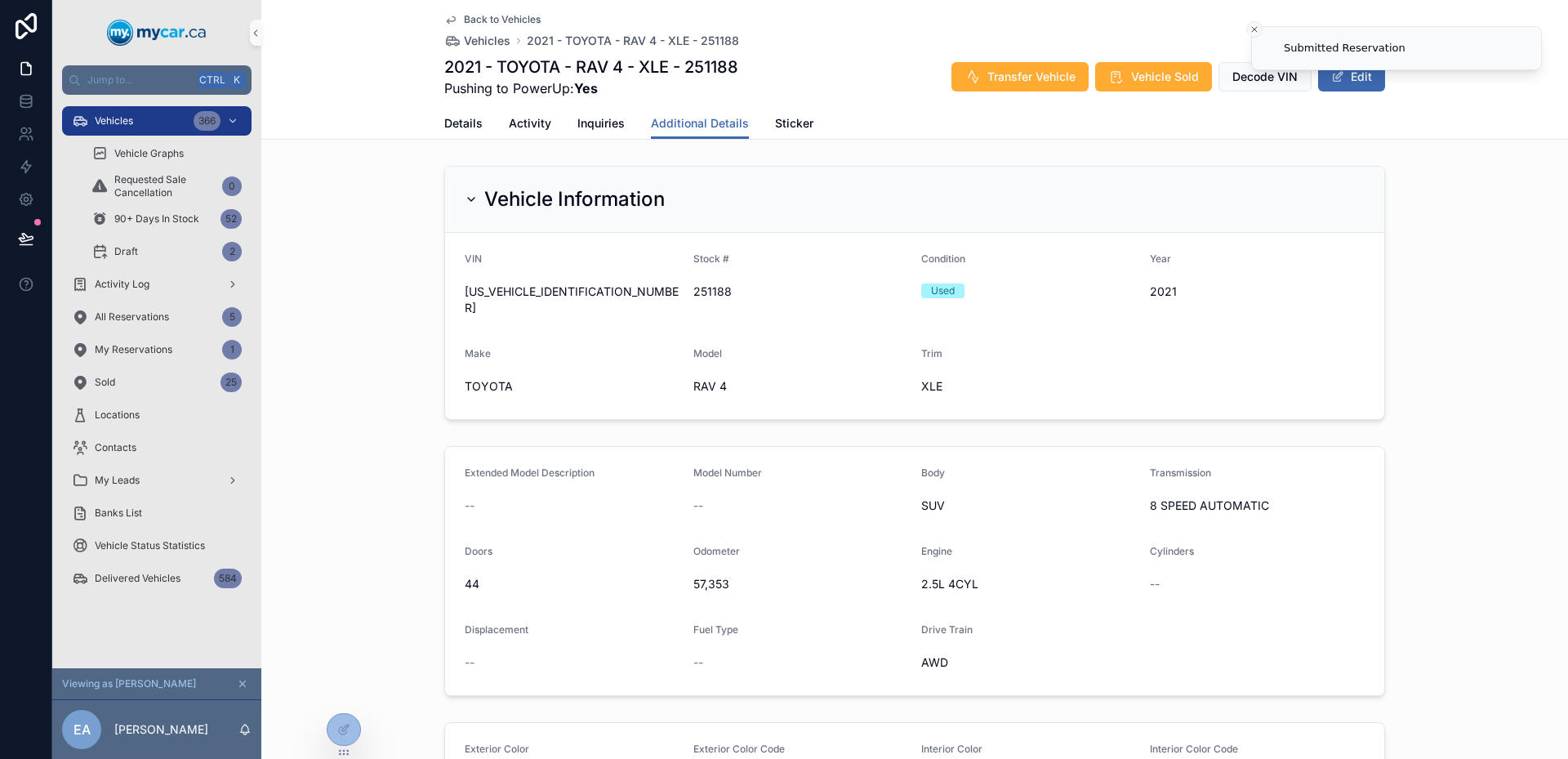
click at [1257, 27] on line "Close toast" at bounding box center [1255, 29] width 5 height 5
click at [461, 119] on span "Details" at bounding box center [463, 123] width 38 height 16
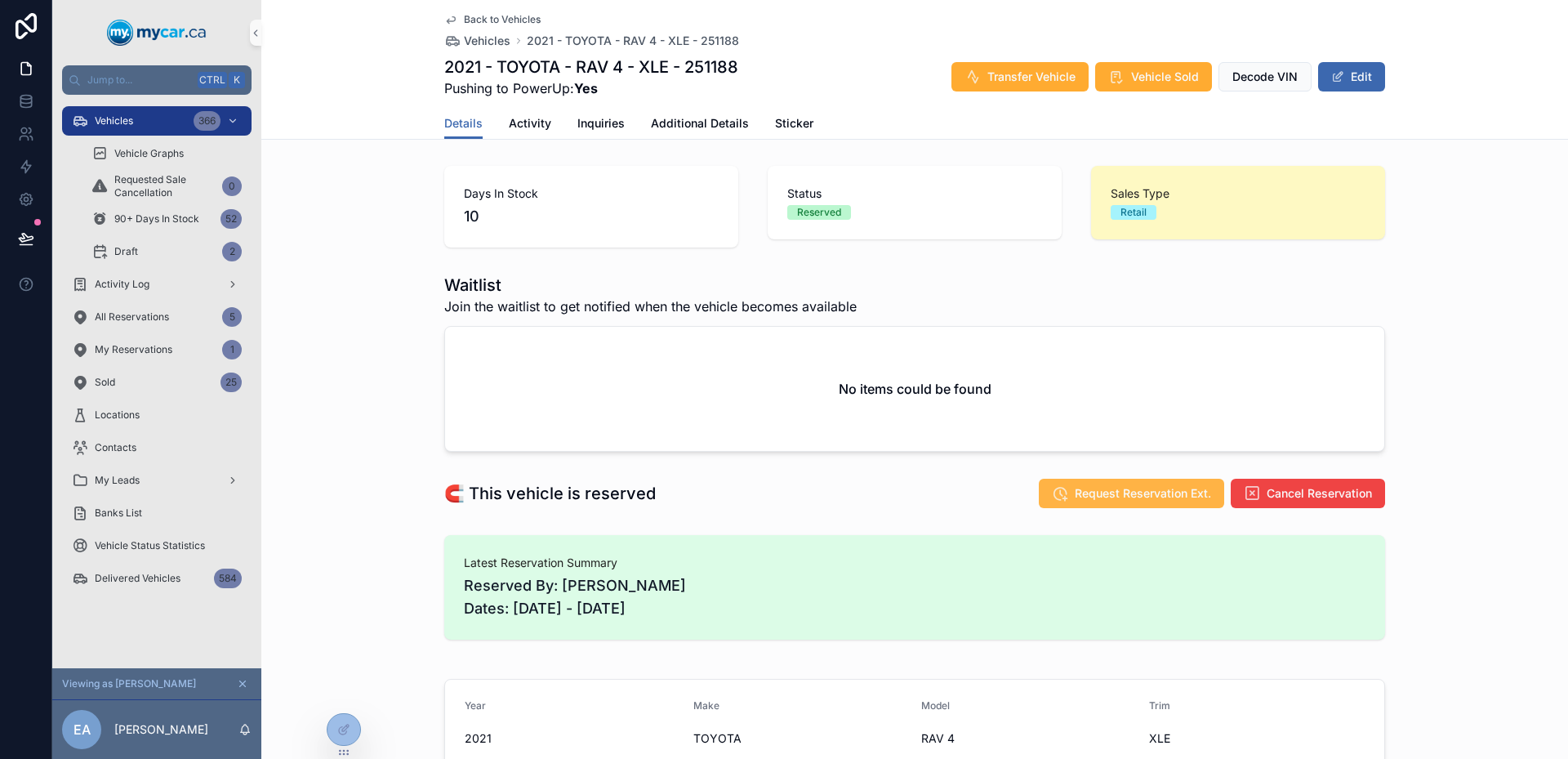
click at [1146, 488] on span "Request Reservation Ext." at bounding box center [1143, 493] width 137 height 16
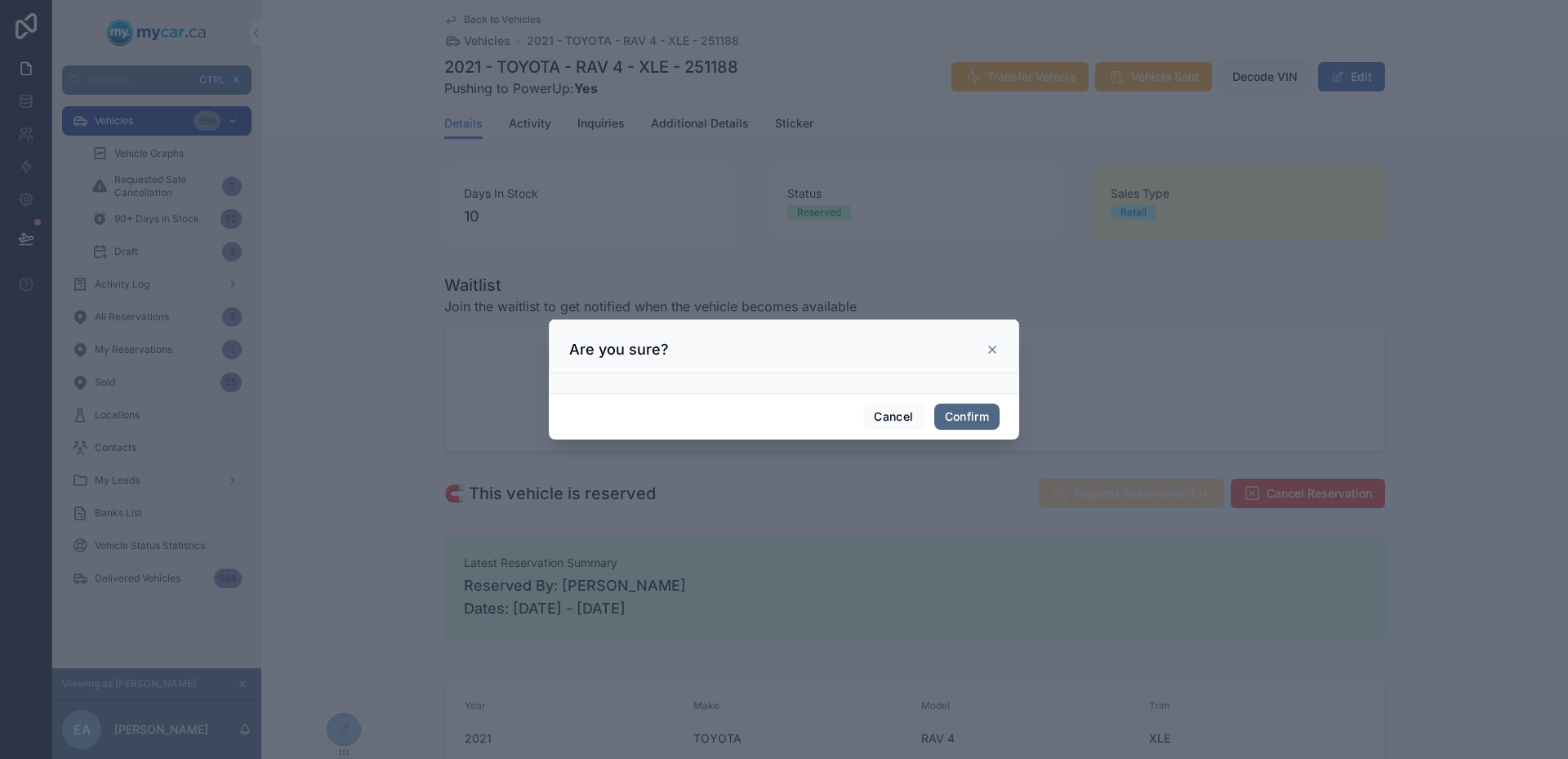
click at [957, 410] on button "Confirm" at bounding box center [967, 416] width 65 height 26
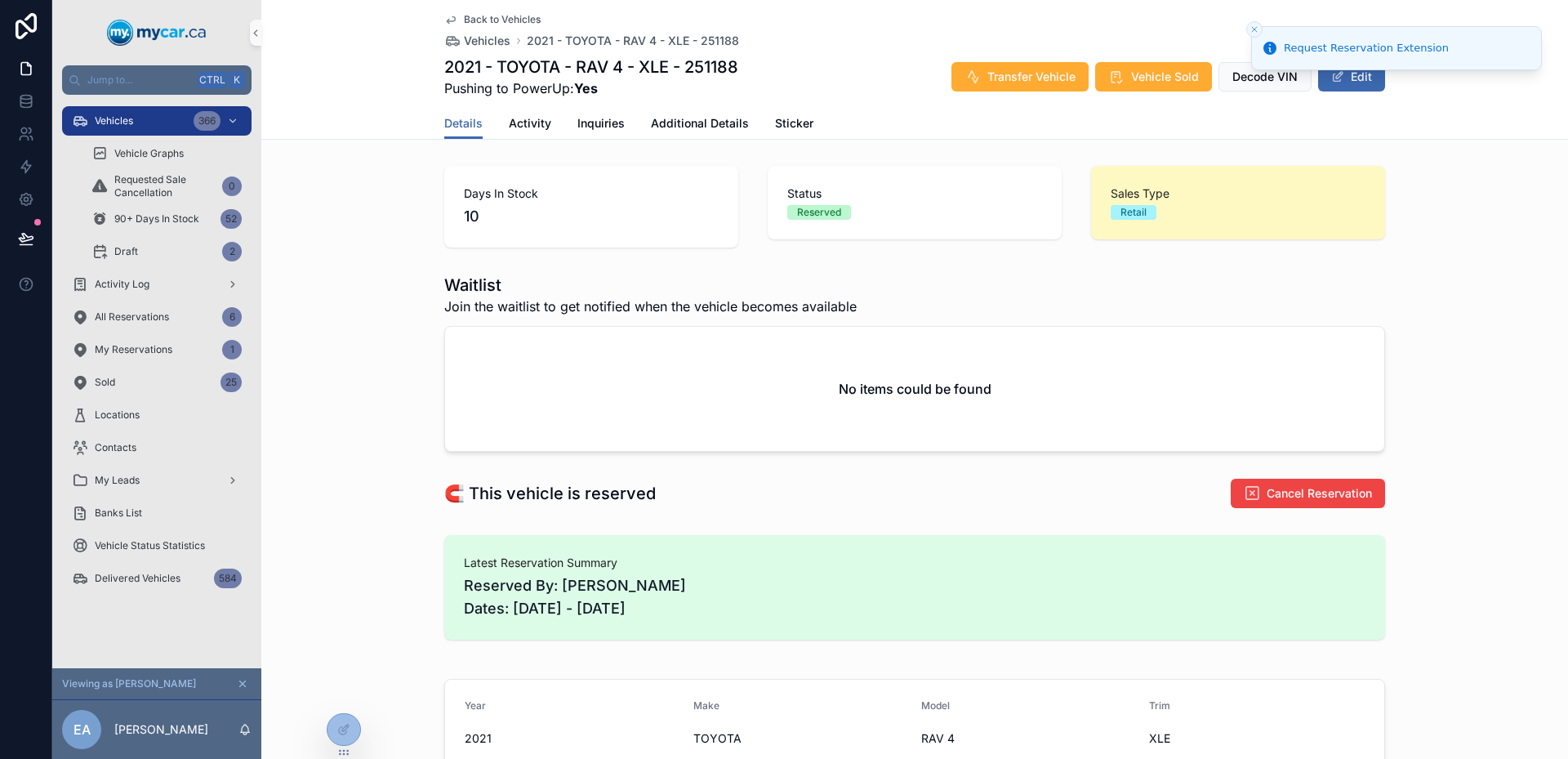
click at [897, 472] on div "🧲 This vehicle is reserved Cancel Reservation" at bounding box center [914, 493] width 1307 height 44
click at [346, 697] on icon at bounding box center [344, 694] width 13 height 13
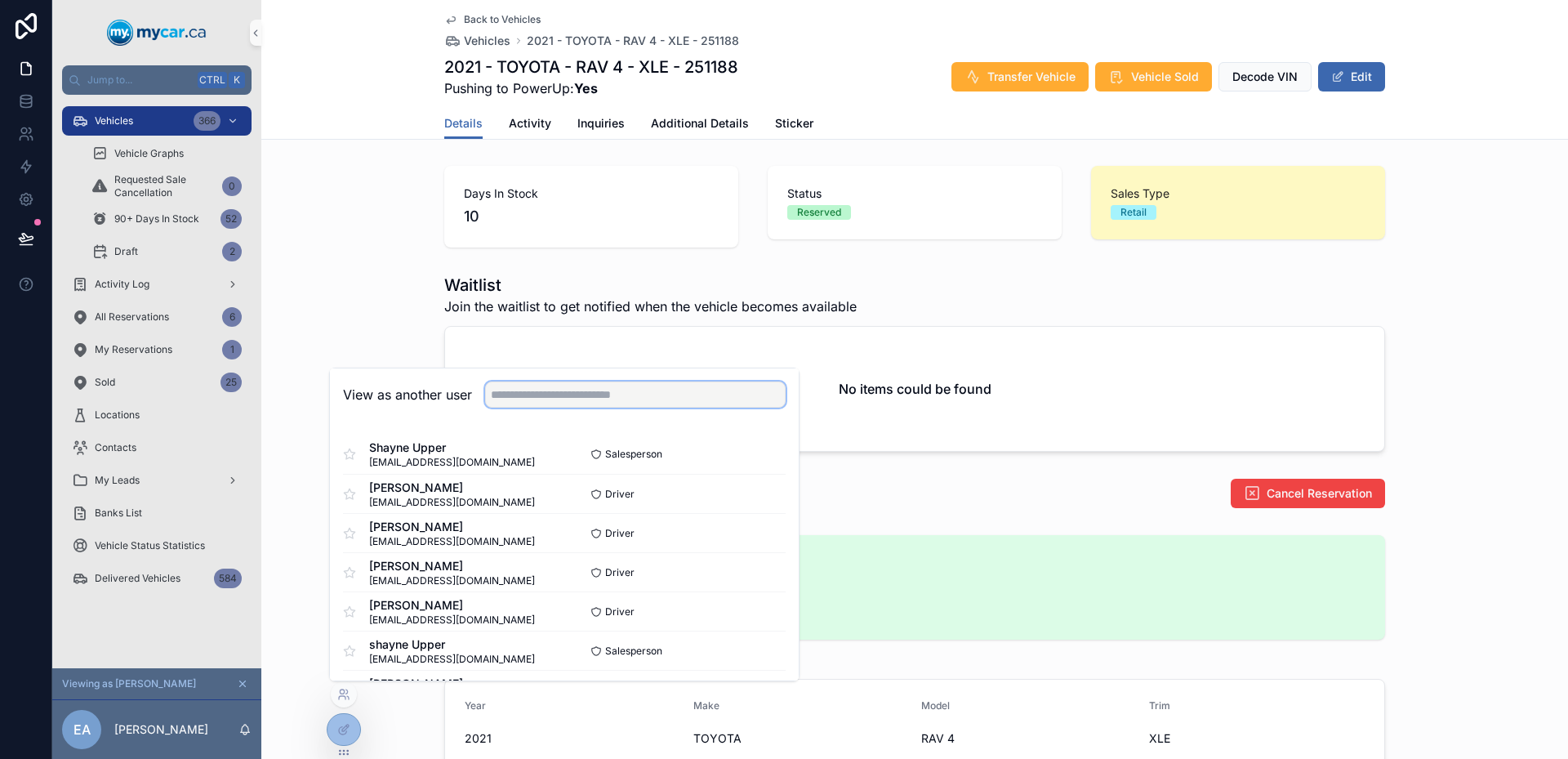
click at [632, 398] on input "text" at bounding box center [635, 395] width 300 height 26
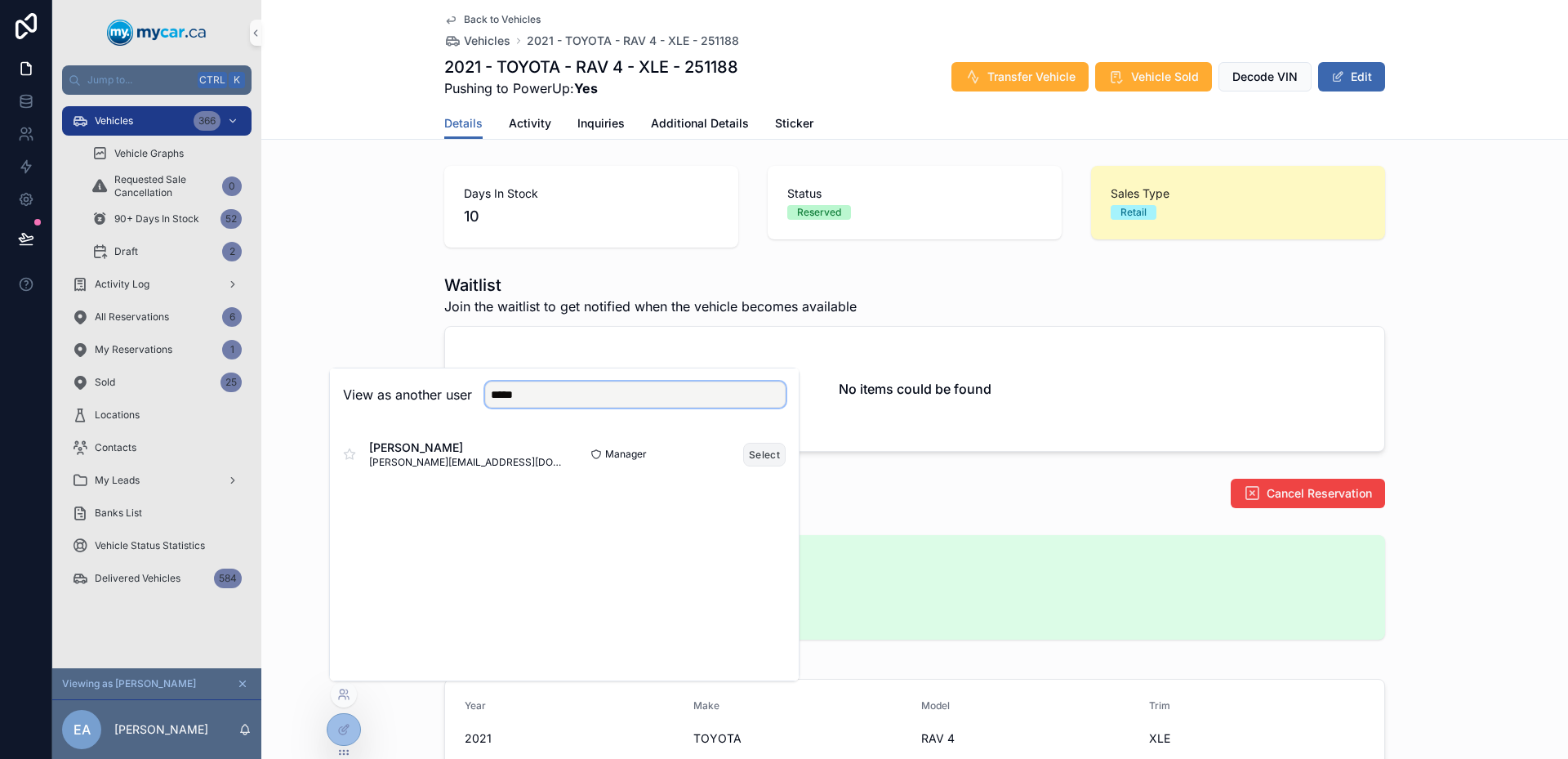
type input "*****"
click at [757, 460] on button "Select" at bounding box center [764, 454] width 42 height 23
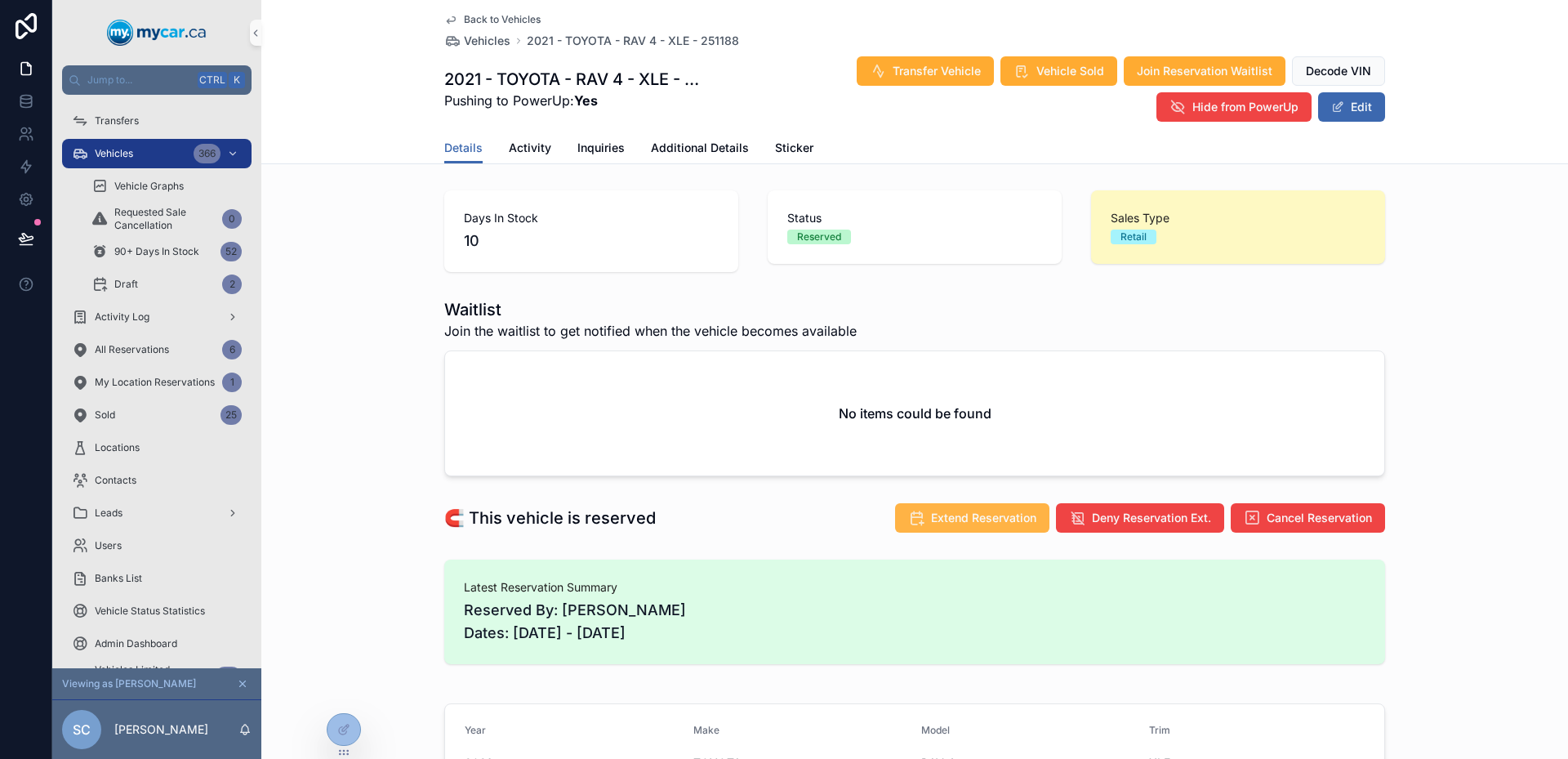
click at [978, 528] on button "Extend Reservation" at bounding box center [972, 518] width 154 height 29
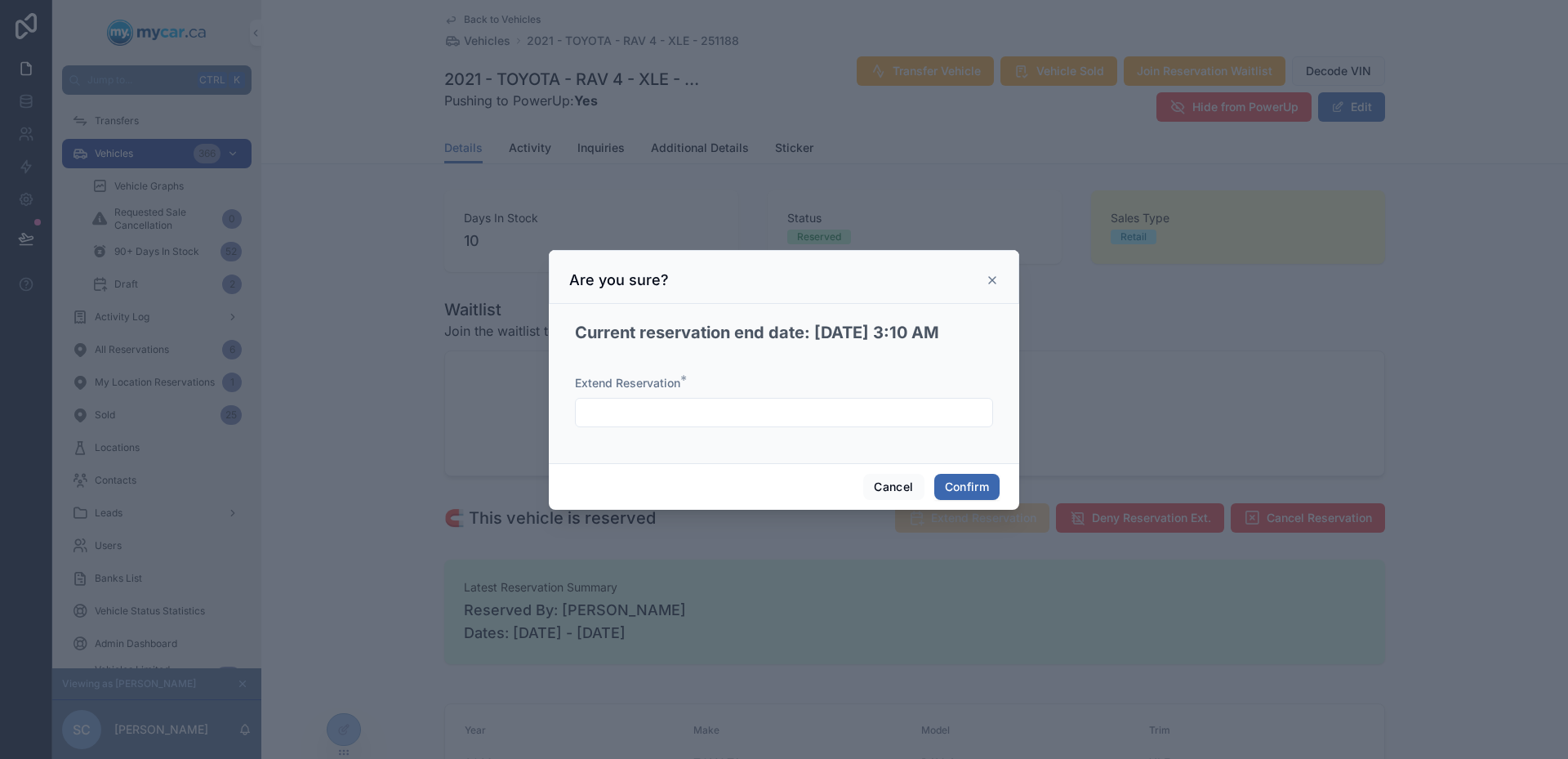
click at [816, 410] on input "text" at bounding box center [784, 413] width 416 height 22
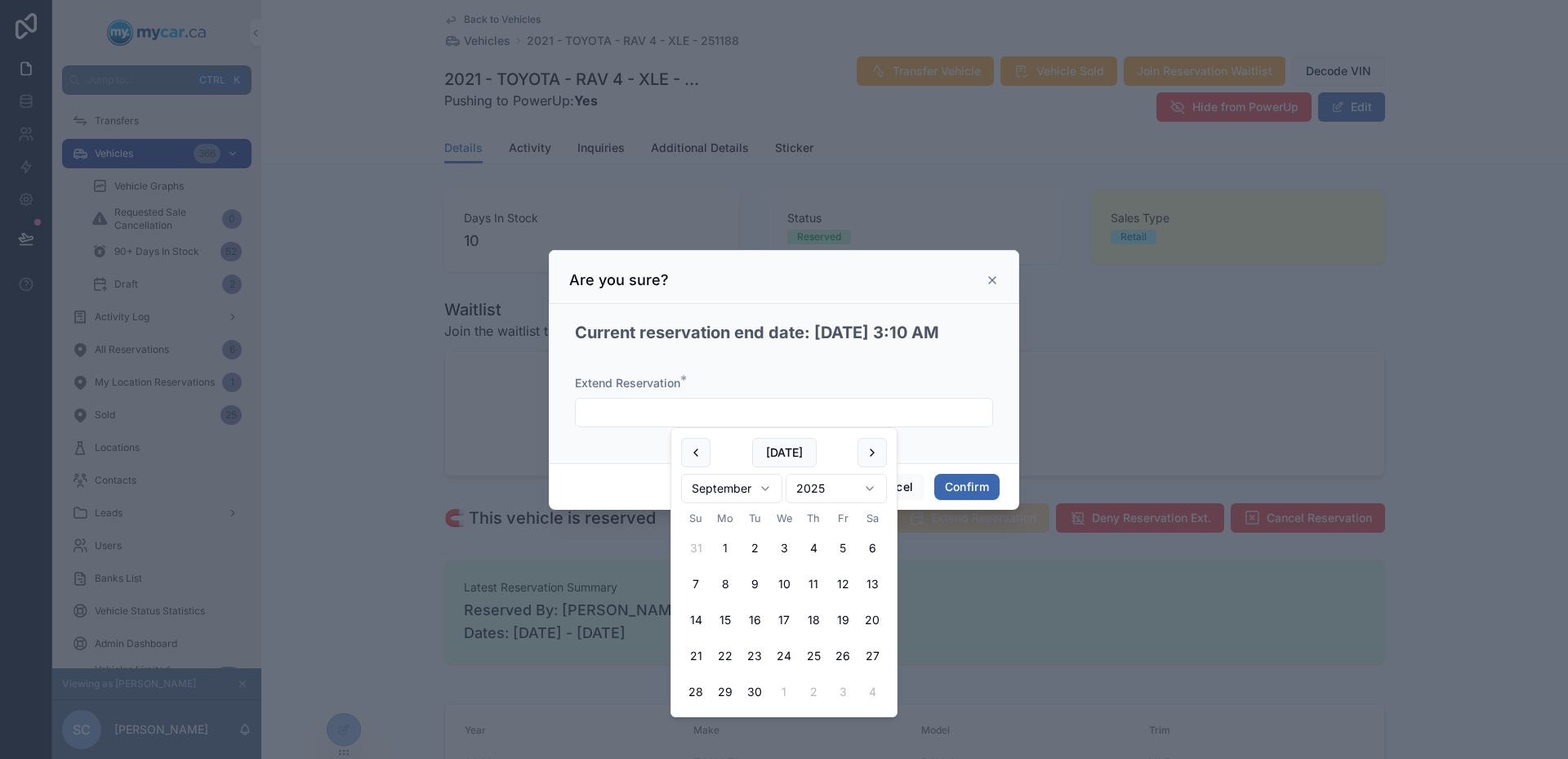
click at [852, 553] on button "5" at bounding box center [842, 547] width 29 height 29
type input "********"
click at [907, 429] on div "Extend Reservation * ********" at bounding box center [784, 409] width 418 height 68
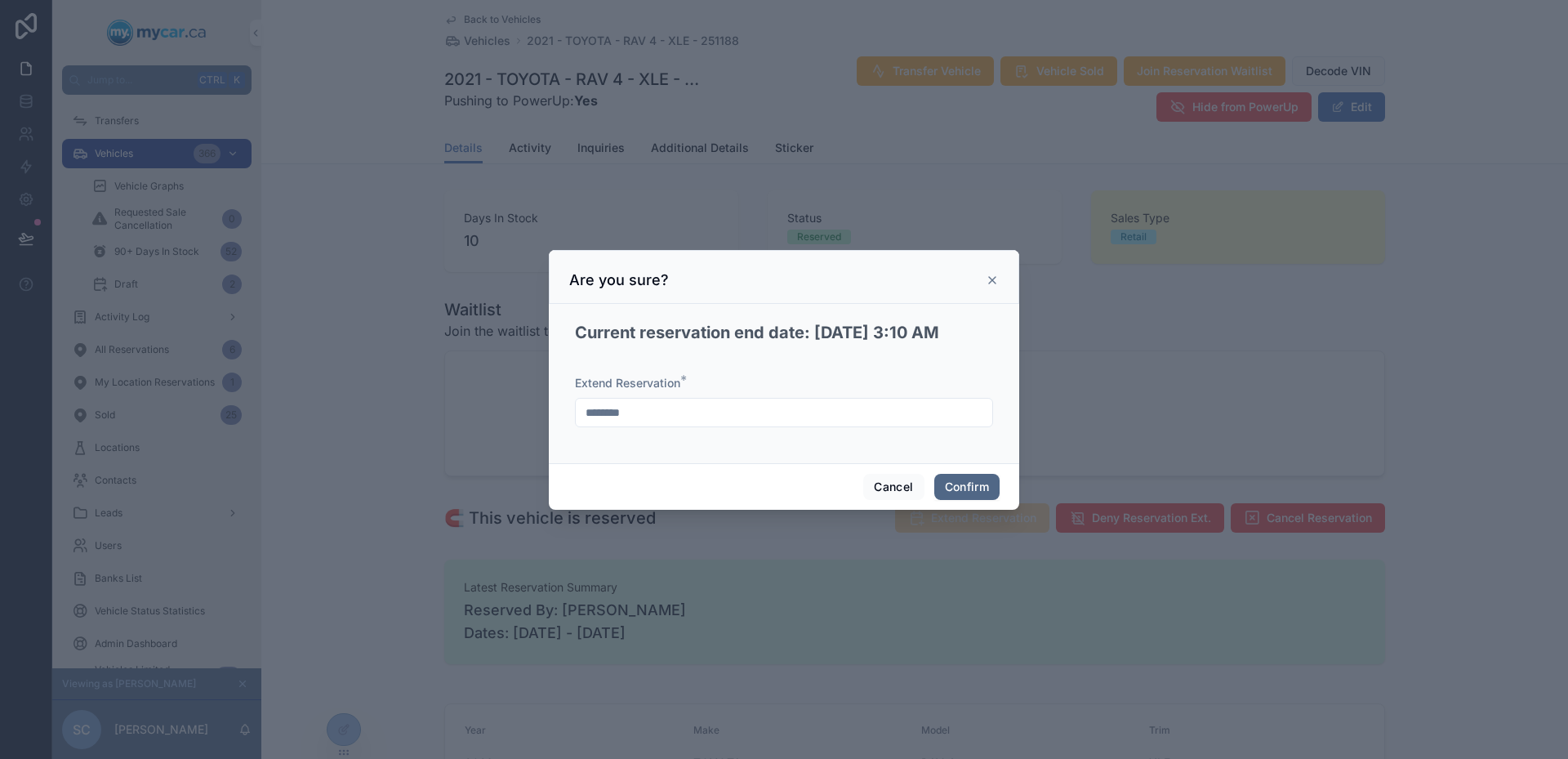
click at [956, 484] on button "Confirm" at bounding box center [967, 487] width 65 height 26
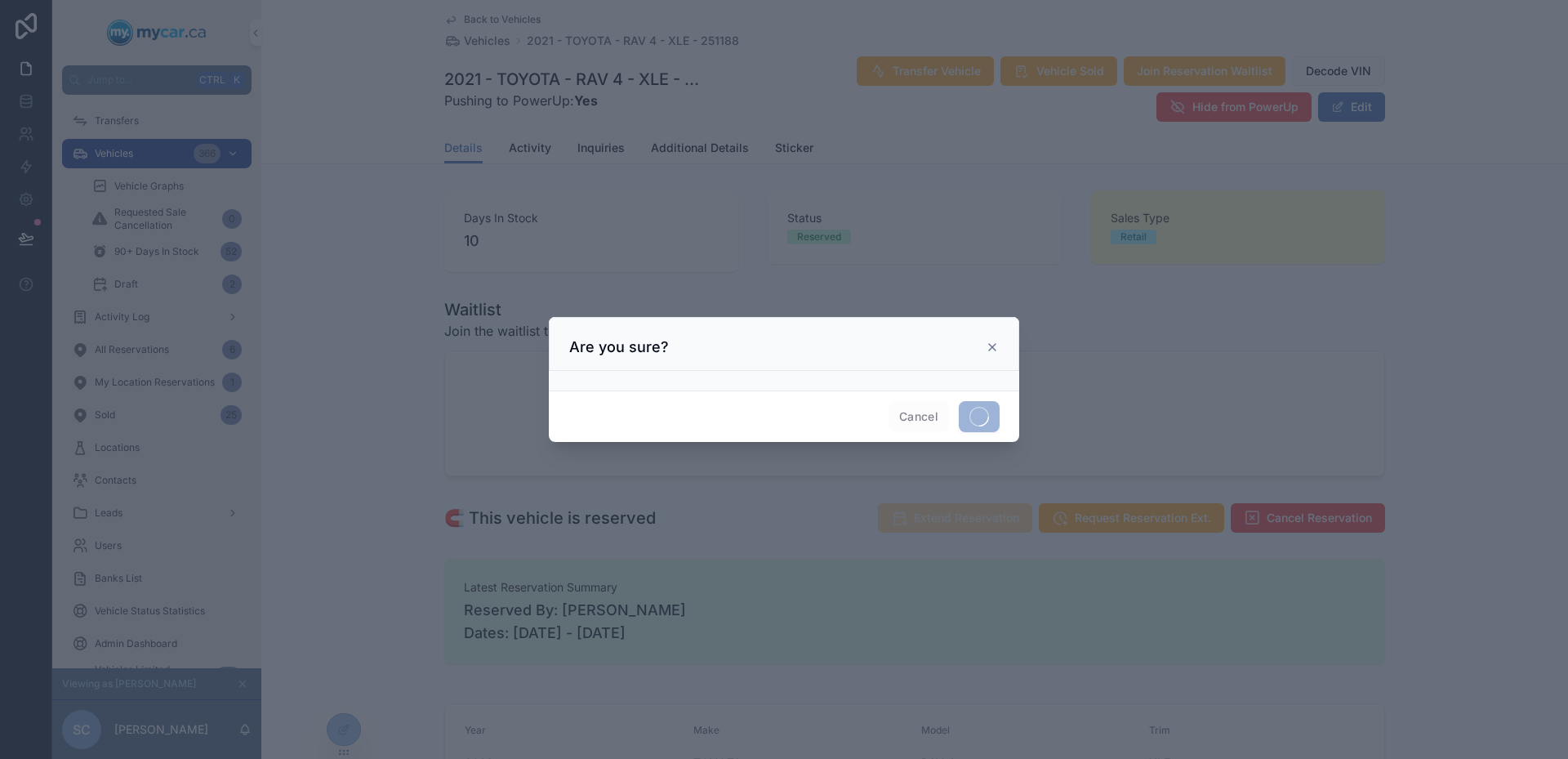
click at [1377, 315] on div at bounding box center [784, 379] width 1568 height 759
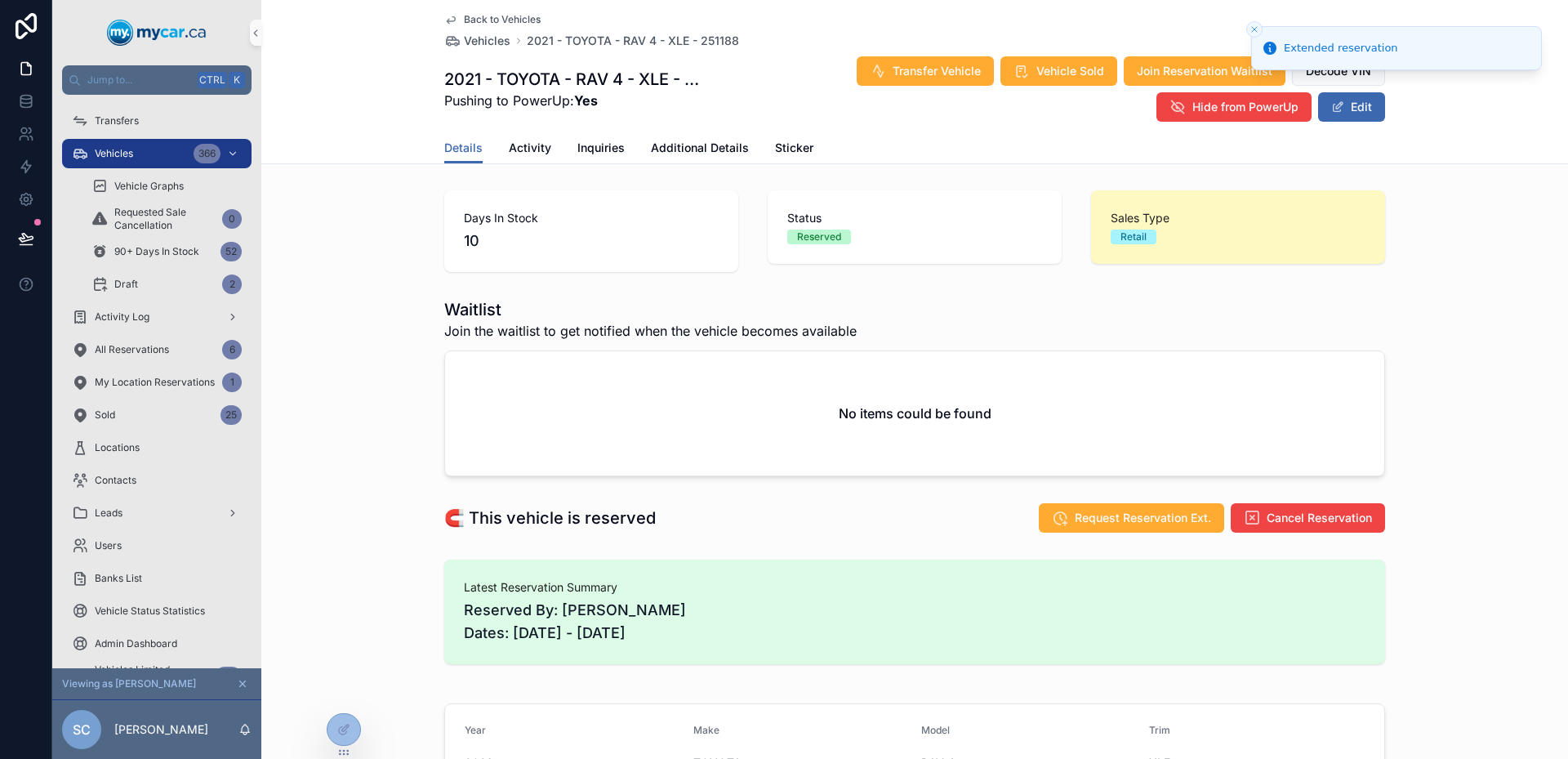
click at [1257, 26] on icon "Close toast" at bounding box center [1255, 29] width 9 height 9
click at [338, 150] on div "Details Activity Inquiries Additional Details Sticker" at bounding box center [915, 147] width 1287 height 31
click at [603, 153] on span "Inquiries" at bounding box center [601, 147] width 48 height 16
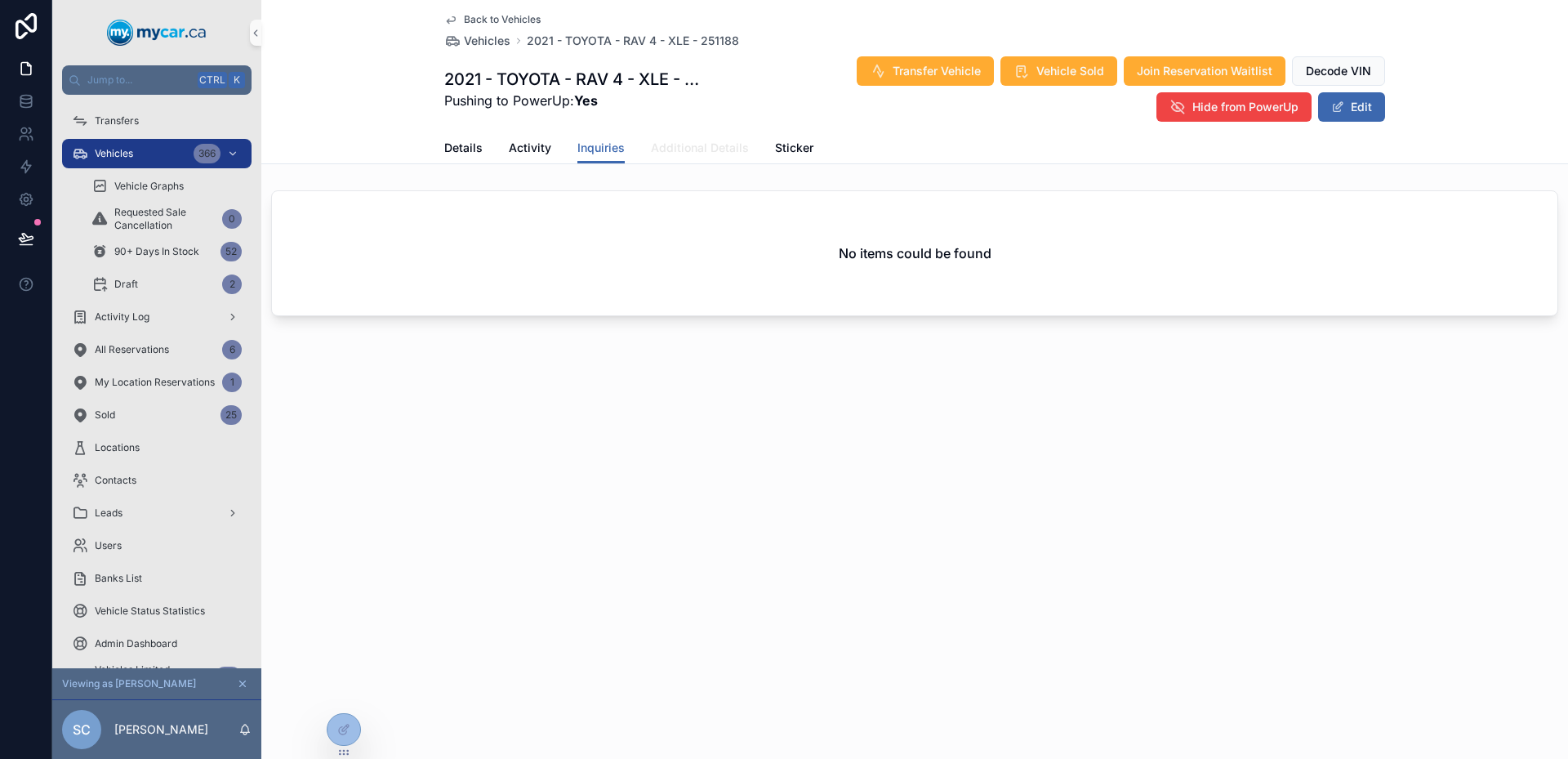
click at [670, 146] on span "Additional Details" at bounding box center [700, 147] width 98 height 16
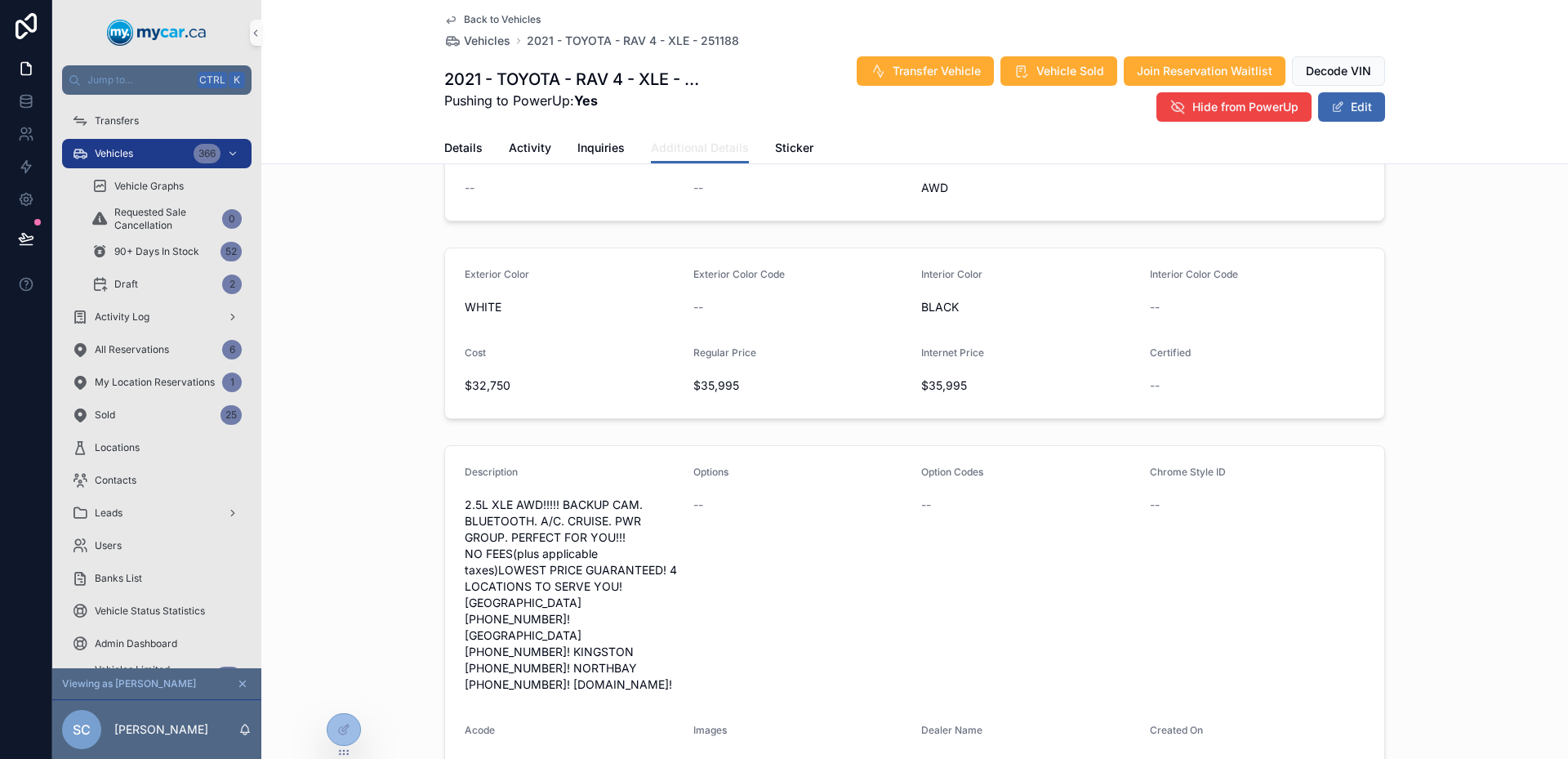
scroll to position [654, 0]
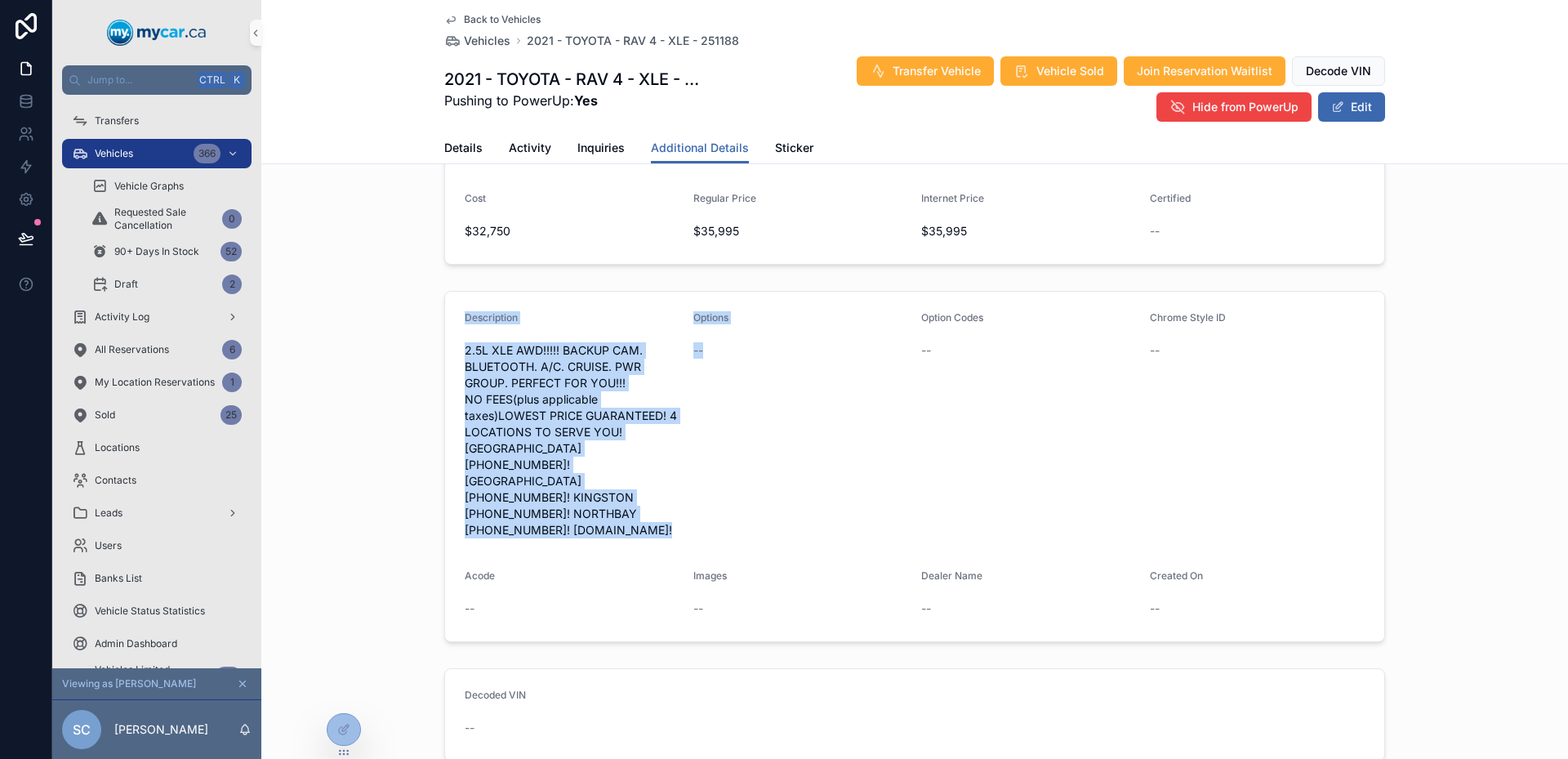
drag, startPoint x: 698, startPoint y: 480, endPoint x: 408, endPoint y: 300, distance: 341.3
click at [408, 300] on div "Description 2.5L XLE AWD!!!!! BACKUP CAM. BLUETOOTH. A/C. CRUISE. PWR GROUP. PE…" at bounding box center [914, 466] width 1307 height 364
drag, startPoint x: 408, startPoint y: 300, endPoint x: 1297, endPoint y: 563, distance: 927.1
click at [1297, 563] on div "Description 2.5L XLE AWD!!!!! BACKUP CAM. BLUETOOTH. A/C. CRUISE. PWR GROUP. PE…" at bounding box center [914, 466] width 1307 height 364
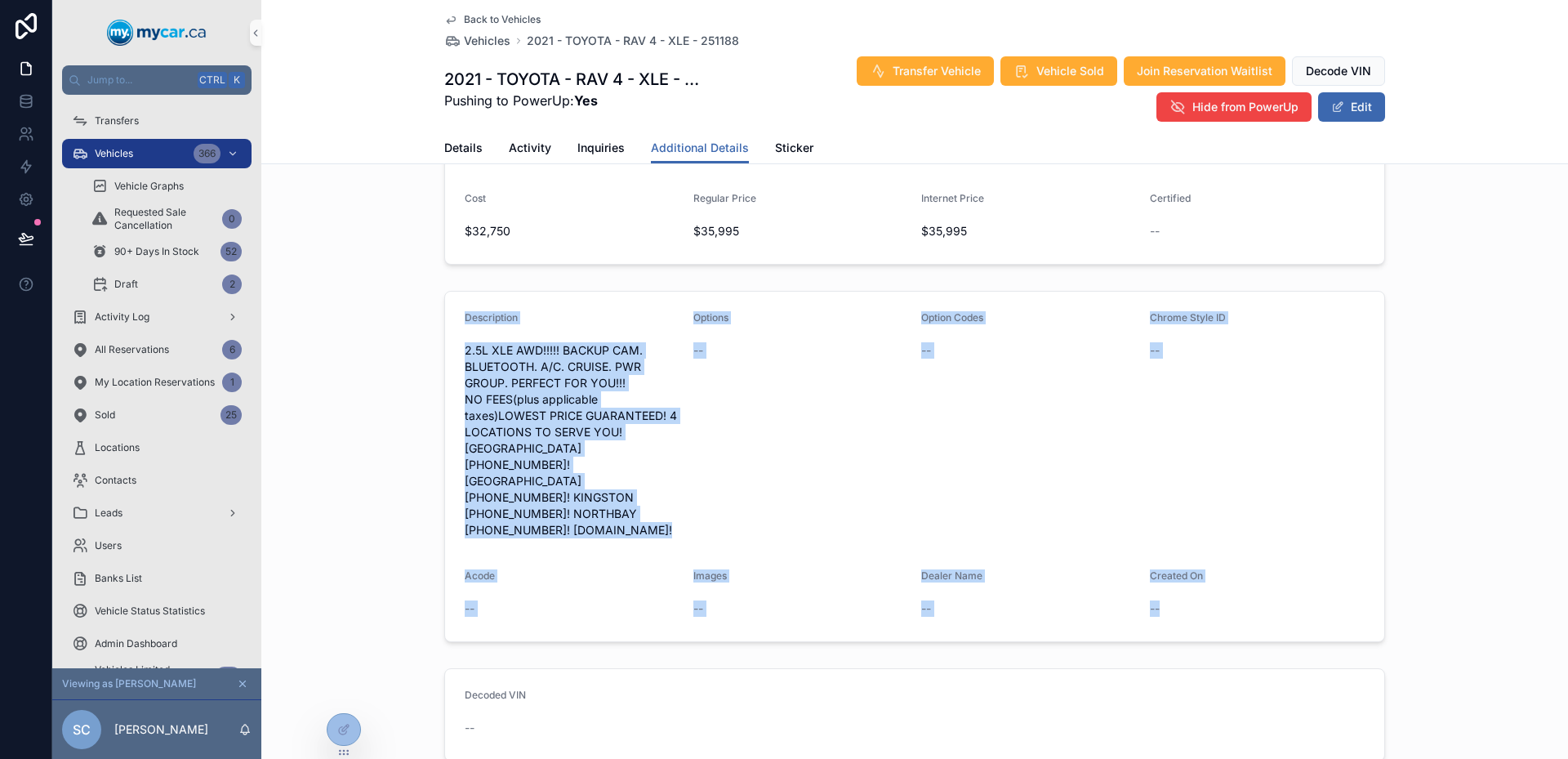
click at [1297, 601] on div "--" at bounding box center [1257, 608] width 216 height 16
drag, startPoint x: 1297, startPoint y: 563, endPoint x: 344, endPoint y: 278, distance: 994.7
click at [344, 285] on div "Description 2.5L XLE AWD!!!!! BACKUP CAM. BLUETOOTH. A/C. CRUISE. PWR GROUP. PE…" at bounding box center [914, 466] width 1307 height 364
click at [391, 266] on div "Vehicle Information VIN [US_VEHICLE_IDENTIFICATION_NUMBER] Stock # 251188 Condi…" at bounding box center [914, 149] width 1307 height 1238
drag, startPoint x: 391, startPoint y: 266, endPoint x: 1343, endPoint y: 610, distance: 1012.2
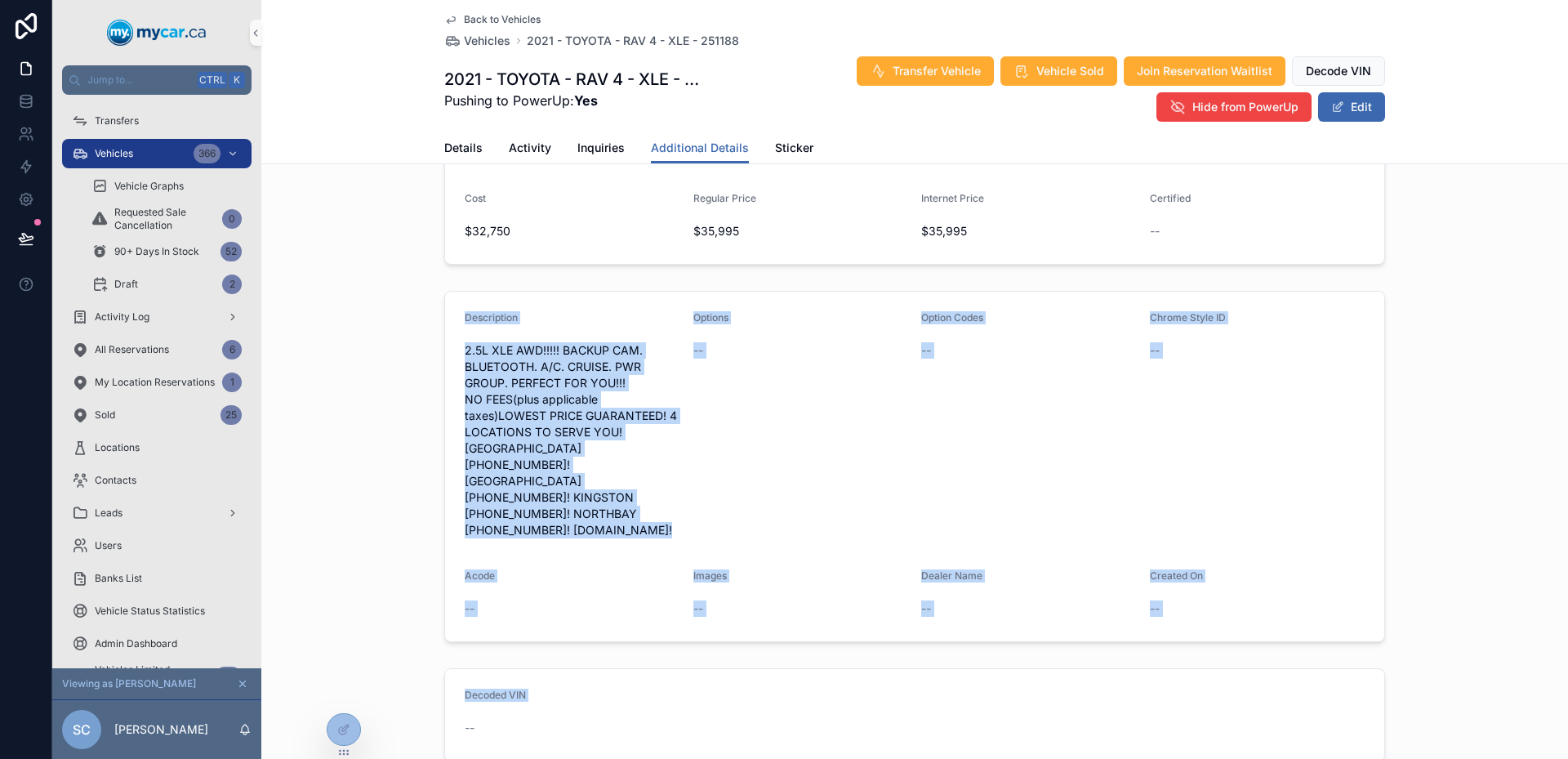
click at [1343, 610] on div "Vehicle Information VIN [US_VEHICLE_IDENTIFICATION_NUMBER] Stock # 251188 Condi…" at bounding box center [914, 149] width 1307 height 1238
click at [1338, 599] on div "Description 2.5L XLE AWD!!!!! BACKUP CAM. BLUETOOTH. A/C. CRUISE. PWR GROUP. PE…" at bounding box center [914, 466] width 1307 height 364
drag, startPoint x: 1203, startPoint y: 536, endPoint x: 420, endPoint y: 311, distance: 814.7
click at [420, 311] on div "Description 2.5L XLE AWD!!!!! BACKUP CAM. BLUETOOTH. A/C. CRUISE. PWR GROUP. PE…" at bounding box center [914, 466] width 1307 height 364
click at [1277, 601] on div "--" at bounding box center [1257, 608] width 216 height 16
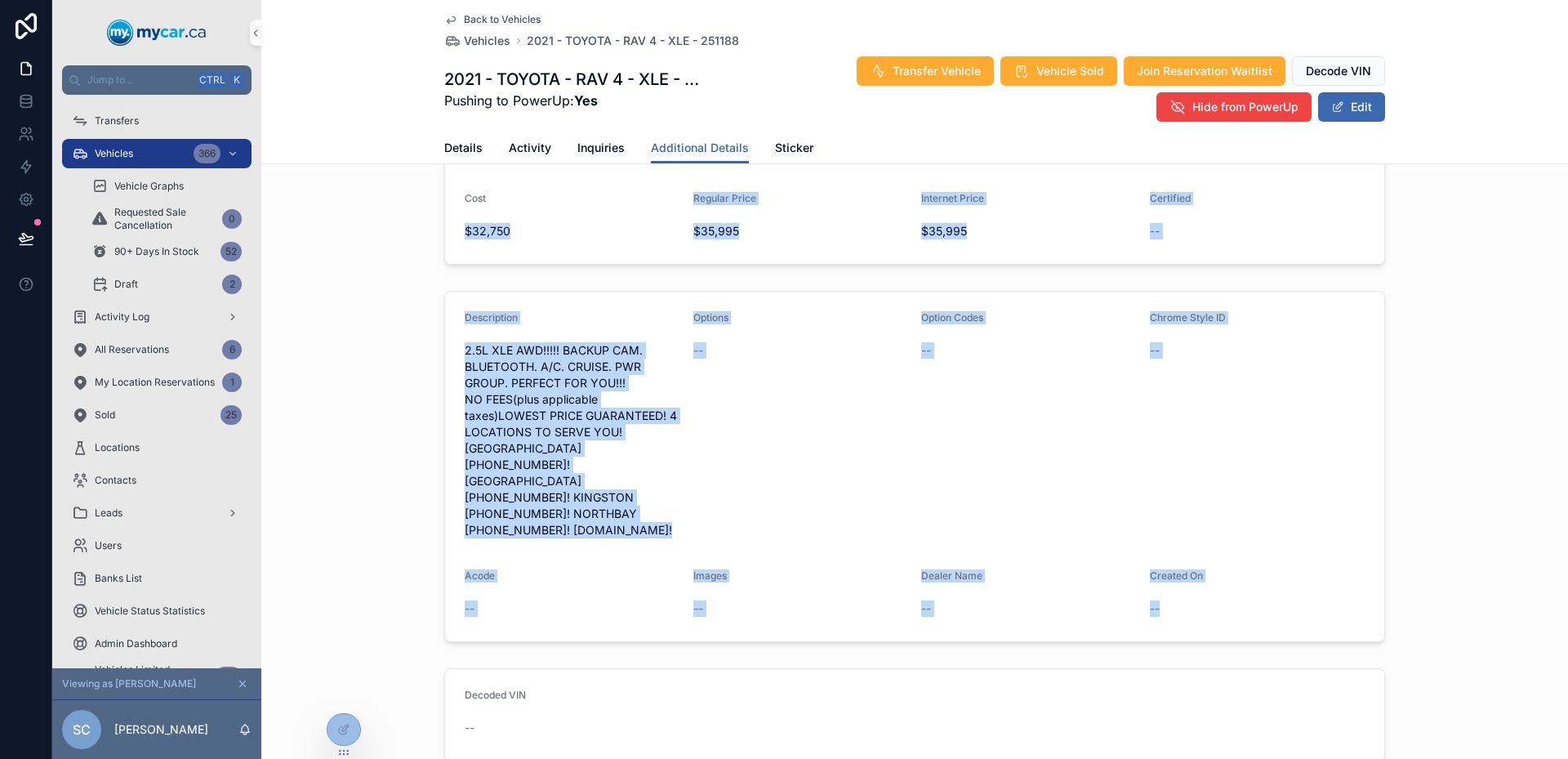
drag, startPoint x: 1277, startPoint y: 555, endPoint x: 326, endPoint y: 223, distance: 1007.3
click at [326, 223] on div "Vehicle Information VIN [US_VEHICLE_IDENTIFICATION_NUMBER] Stock # 251188 Condi…" at bounding box center [914, 149] width 1307 height 1238
click at [357, 261] on div "Vehicle Information VIN [US_VEHICLE_IDENTIFICATION_NUMBER] Stock # 251188 Condi…" at bounding box center [914, 149] width 1307 height 1238
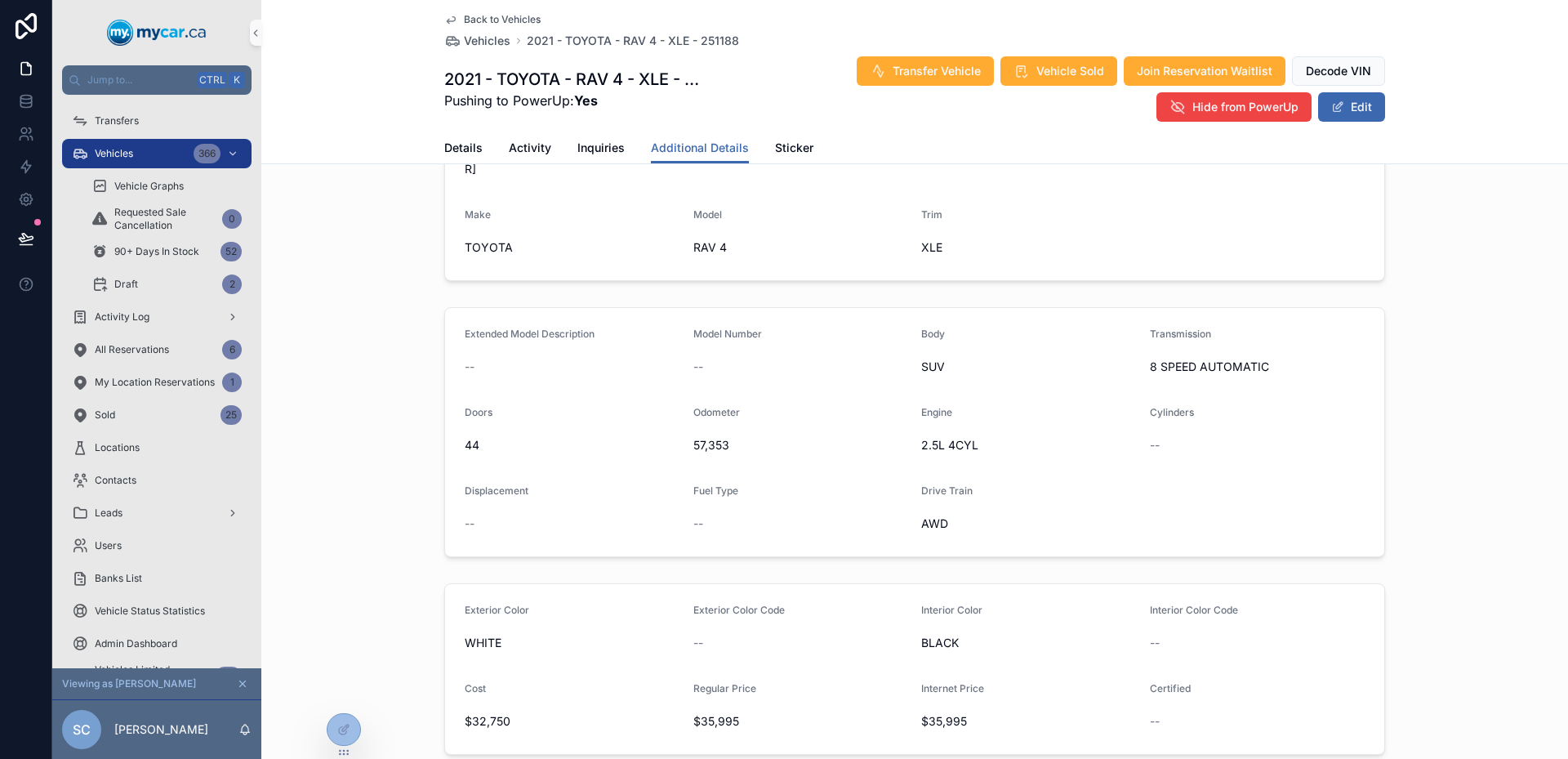
scroll to position [0, 0]
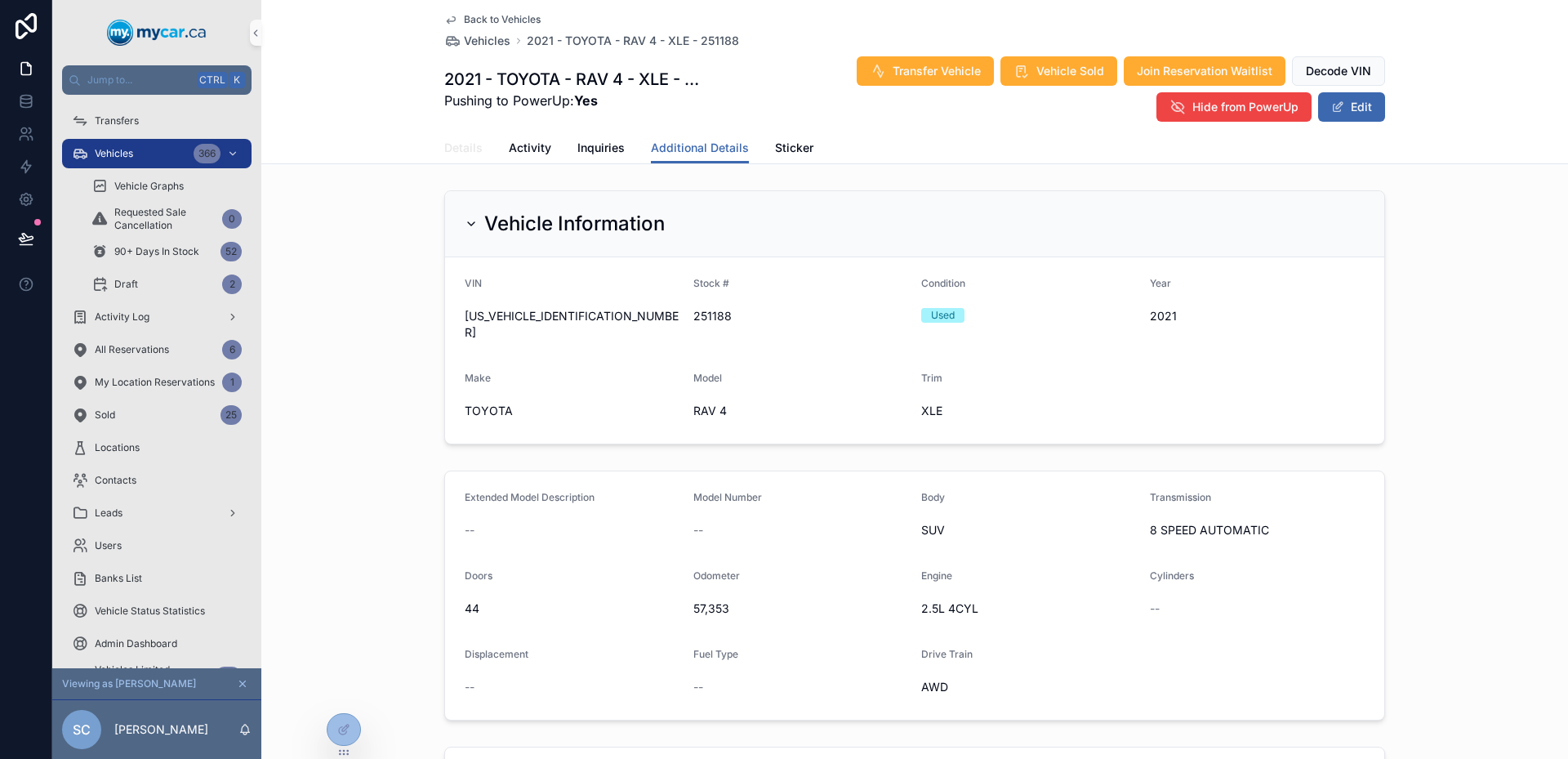
click at [473, 159] on link "Details" at bounding box center [463, 149] width 38 height 33
